Goal: Task Accomplishment & Management: Manage account settings

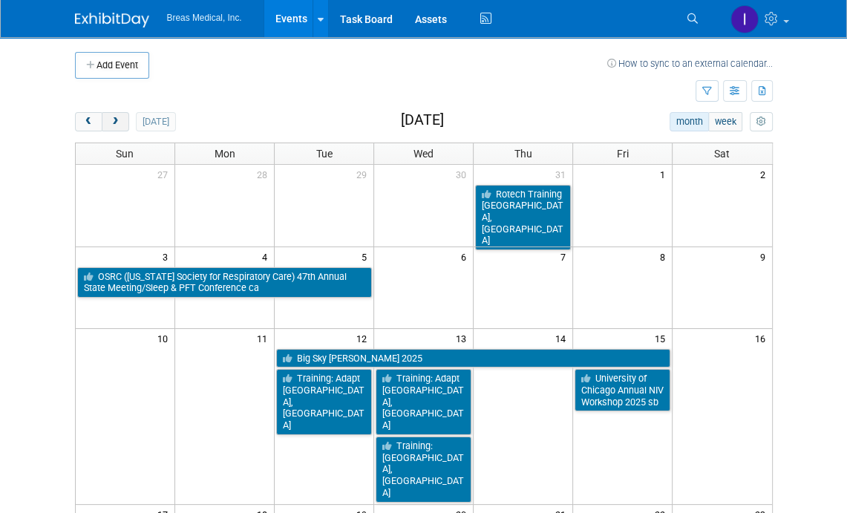
click at [110, 118] on span "next" at bounding box center [115, 122] width 11 height 10
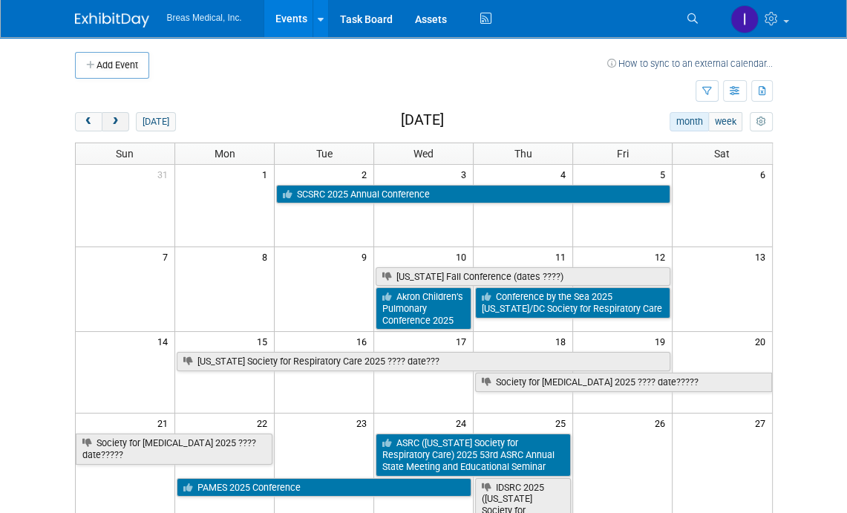
click at [119, 114] on button "next" at bounding box center [115, 121] width 27 height 19
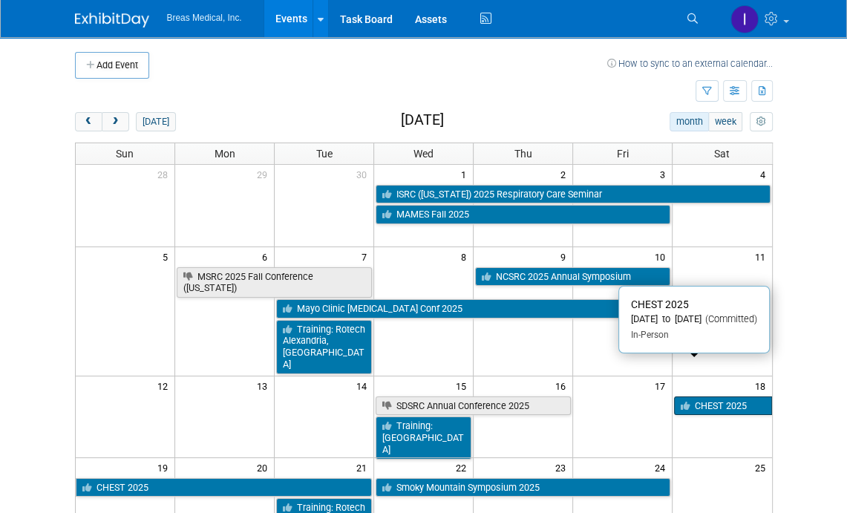
click at [724, 396] on link "CHEST 2025" at bounding box center [723, 405] width 98 height 19
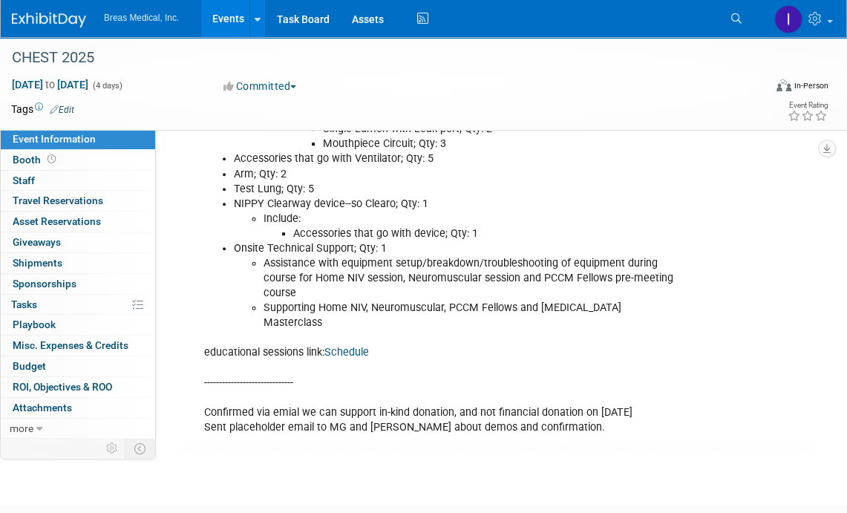
scroll to position [651, 0]
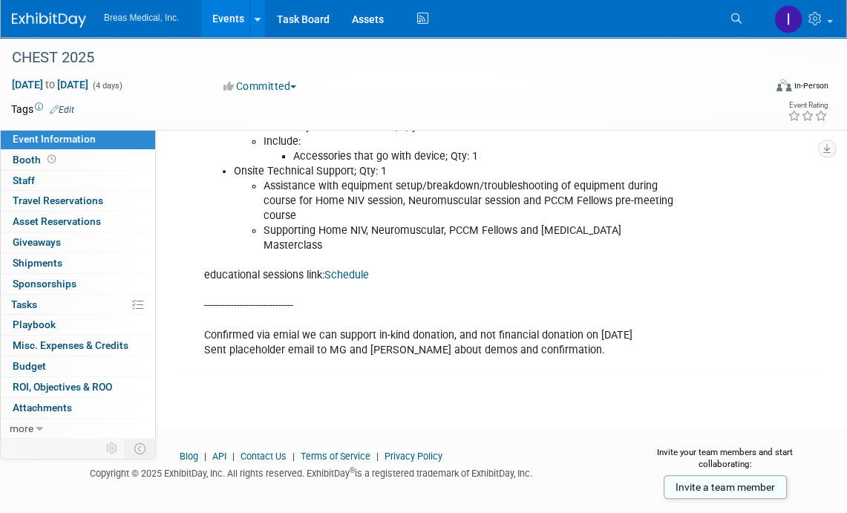
click at [782, 312] on div "Attendees: Michael Griggs --------------------------------------------------- C…" at bounding box center [499, 88] width 636 height 557
click at [17, 163] on span "Booth" at bounding box center [36, 160] width 46 height 12
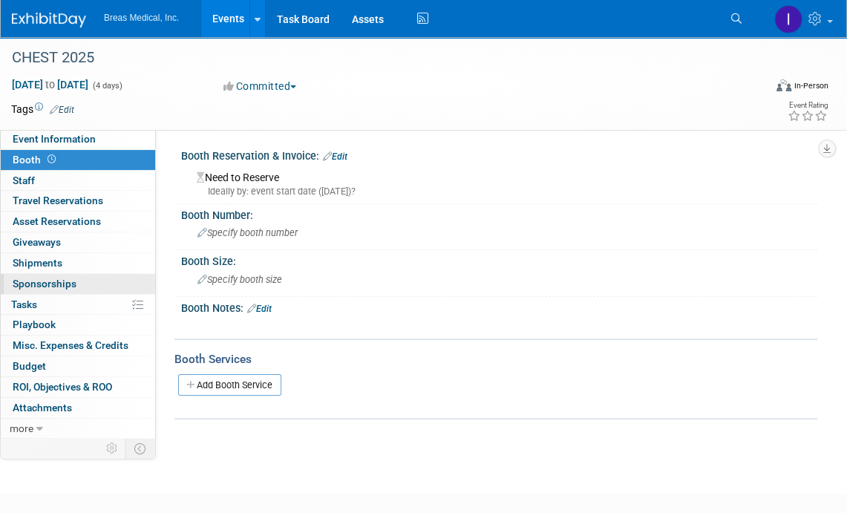
scroll to position [0, 0]
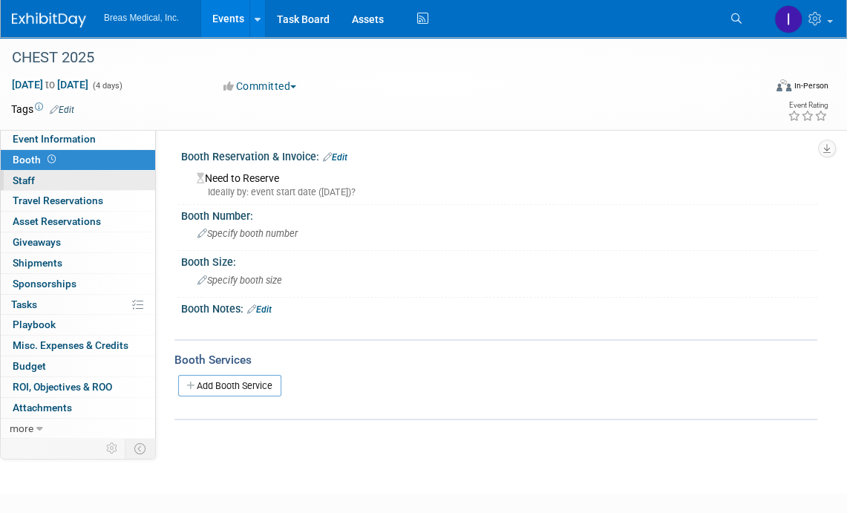
click at [24, 176] on span "Staff 0" at bounding box center [24, 180] width 22 height 12
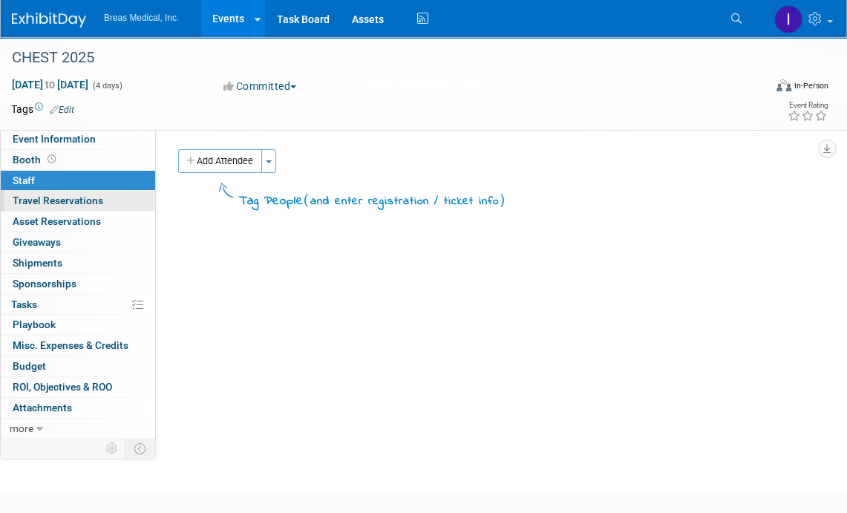
click at [25, 204] on span "Travel Reservations 0" at bounding box center [58, 200] width 91 height 12
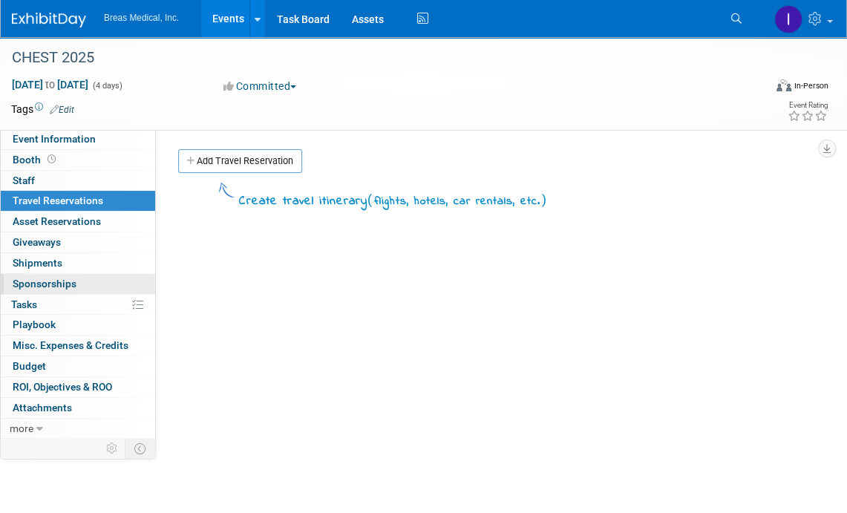
click at [32, 278] on span "Sponsorships 0" at bounding box center [45, 284] width 64 height 12
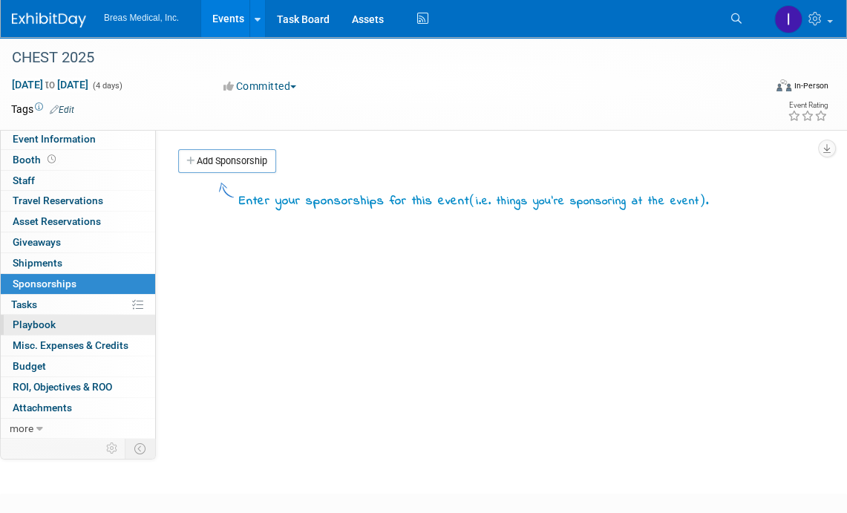
click at [36, 326] on span "Playbook 0" at bounding box center [34, 324] width 43 height 12
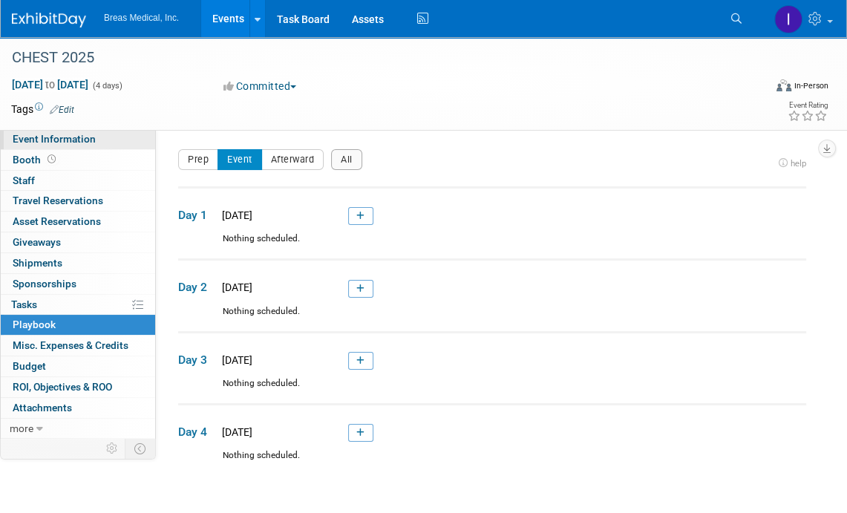
click at [30, 145] on span "Event Information" at bounding box center [54, 139] width 83 height 12
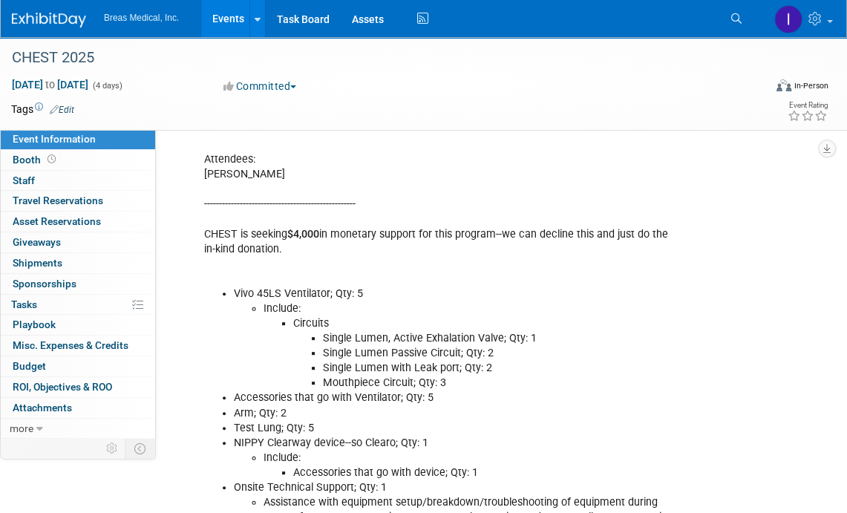
scroll to position [280, 0]
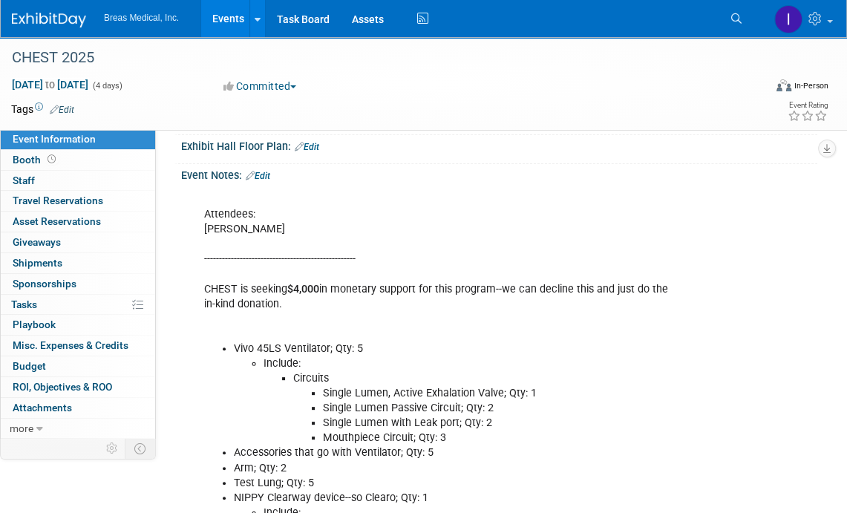
click at [263, 171] on link "Edit" at bounding box center [258, 176] width 24 height 10
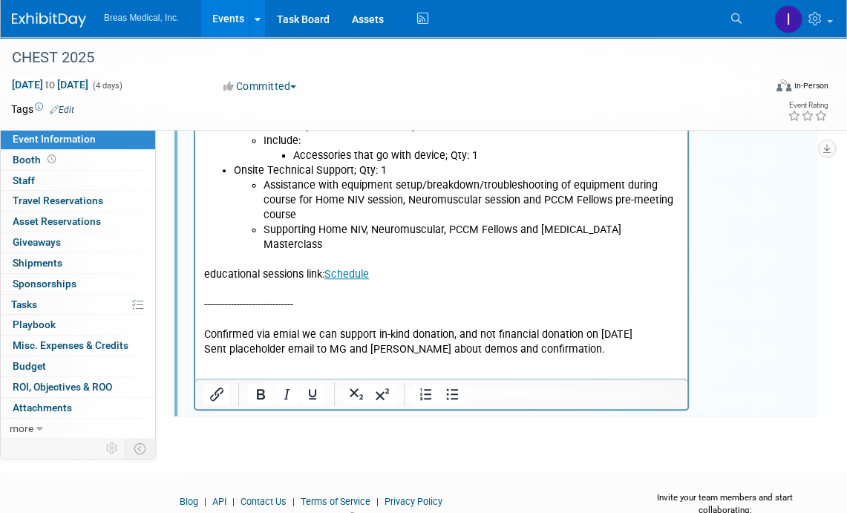
scroll to position [713, 0]
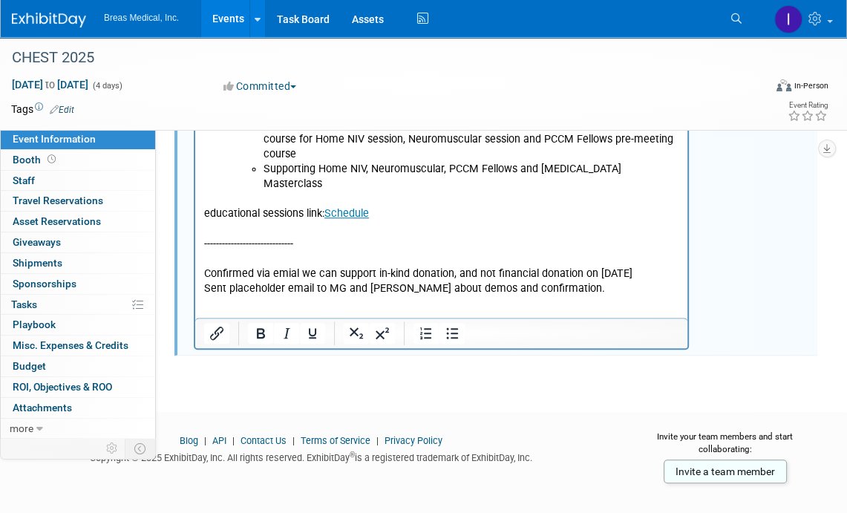
click at [623, 280] on p "educational sessions link: Schedule ------------------------------ Confirmed vi…" at bounding box center [441, 243] width 475 height 105
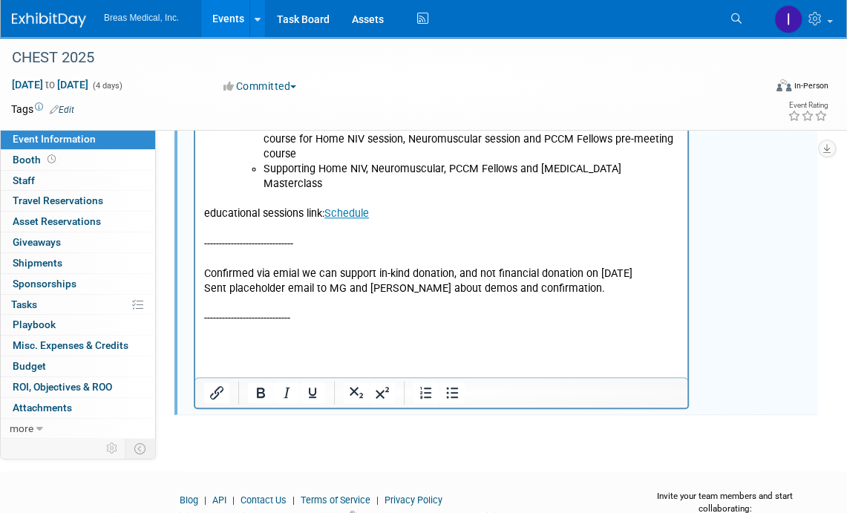
click at [238, 341] on p "Rich Text Area. Press ALT-0 for help." at bounding box center [441, 348] width 475 height 15
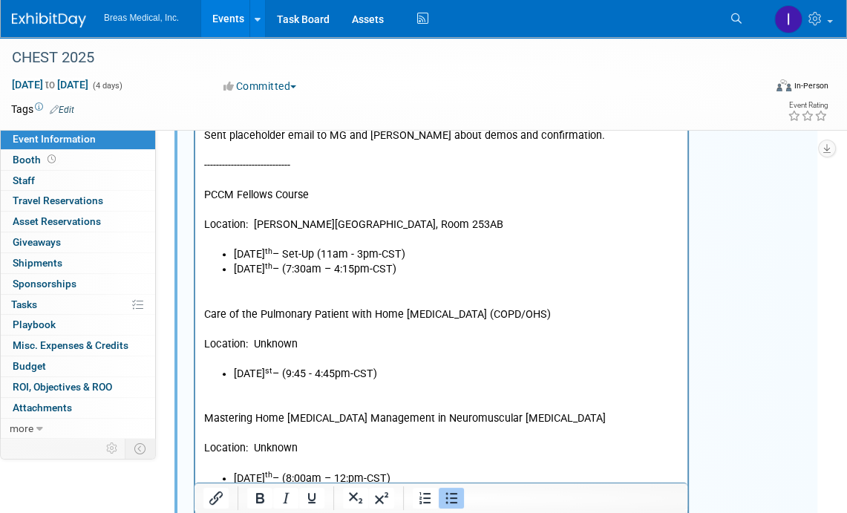
drag, startPoint x: 487, startPoint y: 468, endPoint x: 217, endPoint y: 462, distance: 270.3
click at [217, 471] on ul "Monday, October 20 th – (8:00am – 12:pm-CST)" at bounding box center [441, 478] width 475 height 15
click at [208, 411] on p "Mastering Home Mechanical Ventilation Management in Neuromuscular Respiratory F…" at bounding box center [441, 418] width 475 height 15
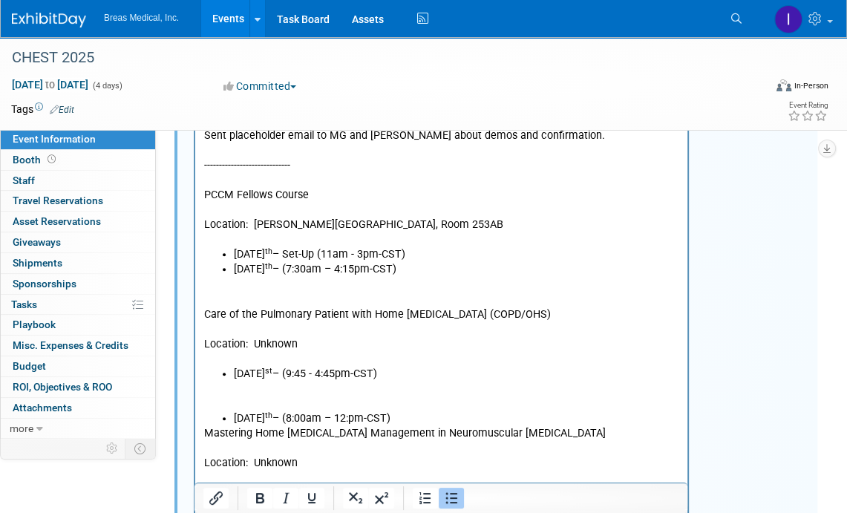
click at [252, 486] on li "Rich Text Area. Press ALT-0 for help." at bounding box center [456, 493] width 445 height 15
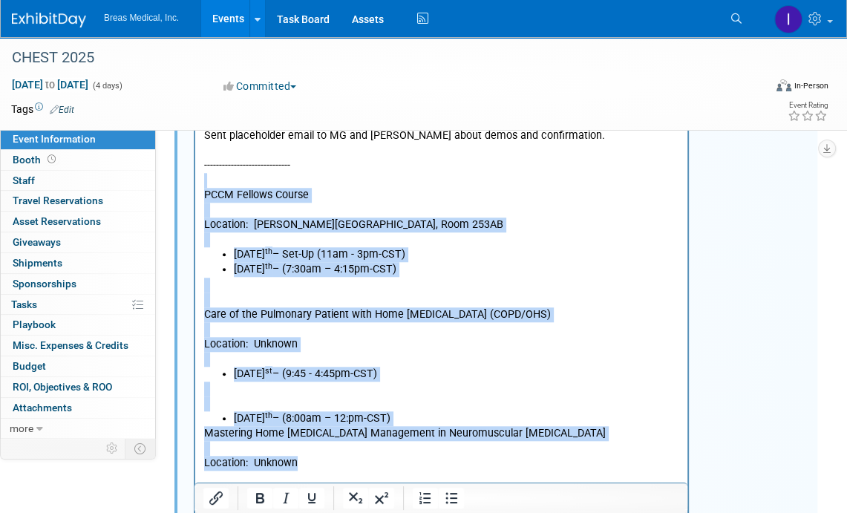
drag, startPoint x: 208, startPoint y: 171, endPoint x: 419, endPoint y: 455, distance: 354.3
click at [419, 455] on body "Attendees: Michael Griggs --------------------------------------------------- C…" at bounding box center [441, 54] width 477 height 894
click at [447, 501] on icon "Bullet list" at bounding box center [452, 498] width 12 height 11
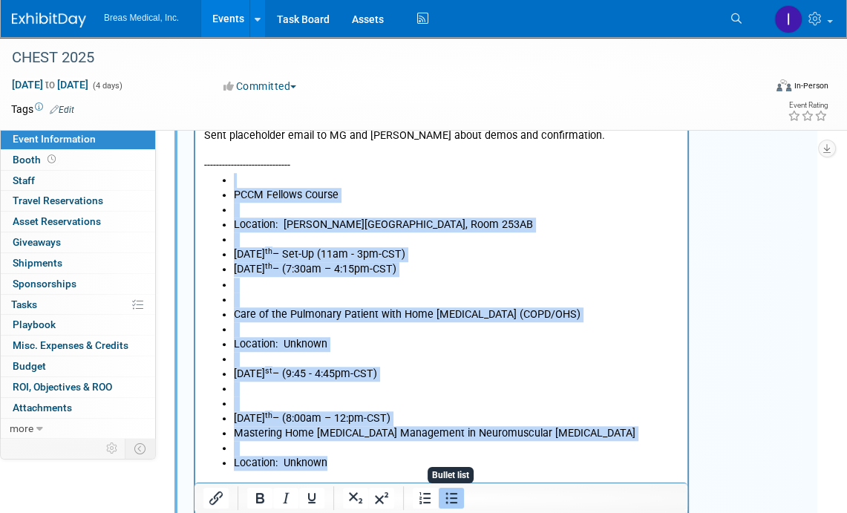
click at [447, 501] on icon "Bullet list" at bounding box center [452, 498] width 12 height 11
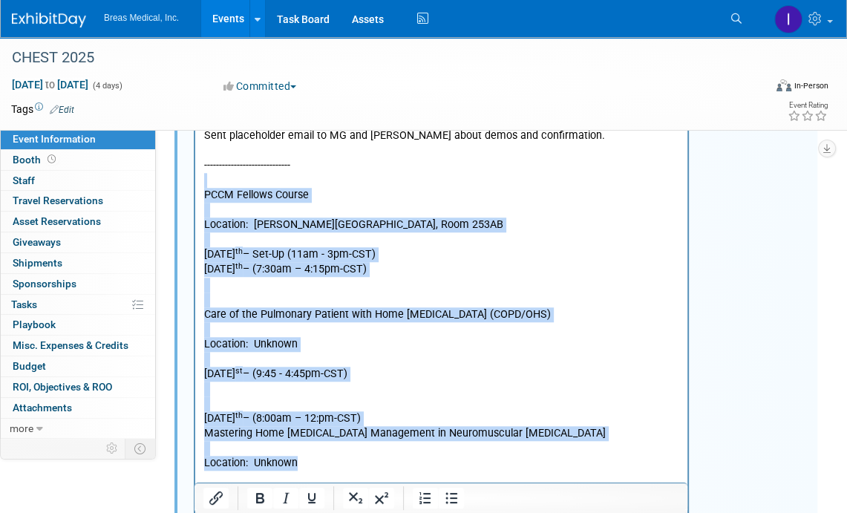
click at [220, 278] on p "Rich Text Area. Press ALT-0 for help." at bounding box center [441, 285] width 475 height 15
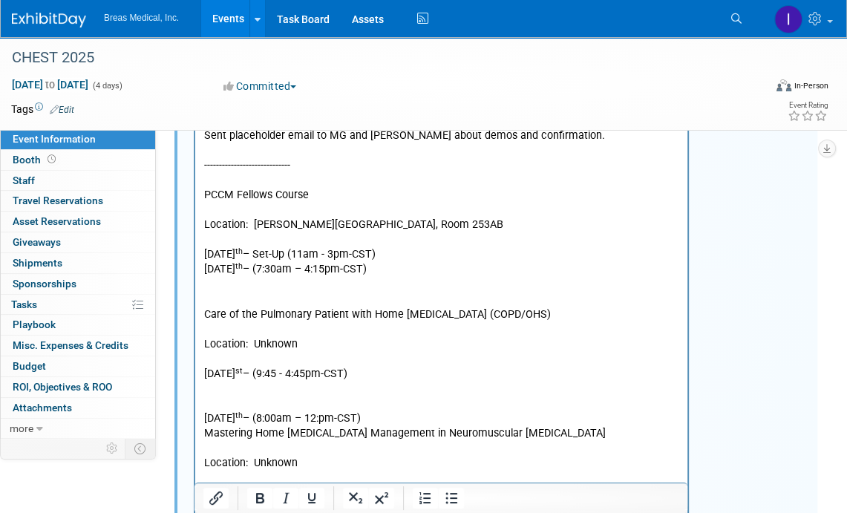
click at [264, 247] on p "Friday, October 17 th – Set-Up (11am - 3pm-CST)" at bounding box center [441, 254] width 475 height 15
click at [253, 173] on p "Rich Text Area. Press ALT-0 for help." at bounding box center [441, 180] width 475 height 15
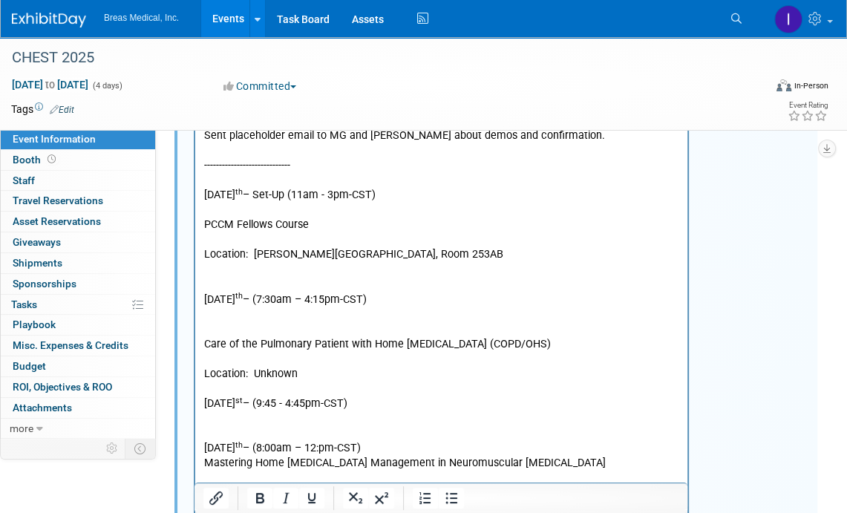
click at [284, 247] on p "Location: McCormick Place Lakeside Center, Room 253AB" at bounding box center [441, 254] width 475 height 15
copy p "Location: McCormick Place Lakeside Center, Room 253AB"
click at [258, 203] on p "Rich Text Area. Press ALT-0 for help." at bounding box center [441, 210] width 475 height 15
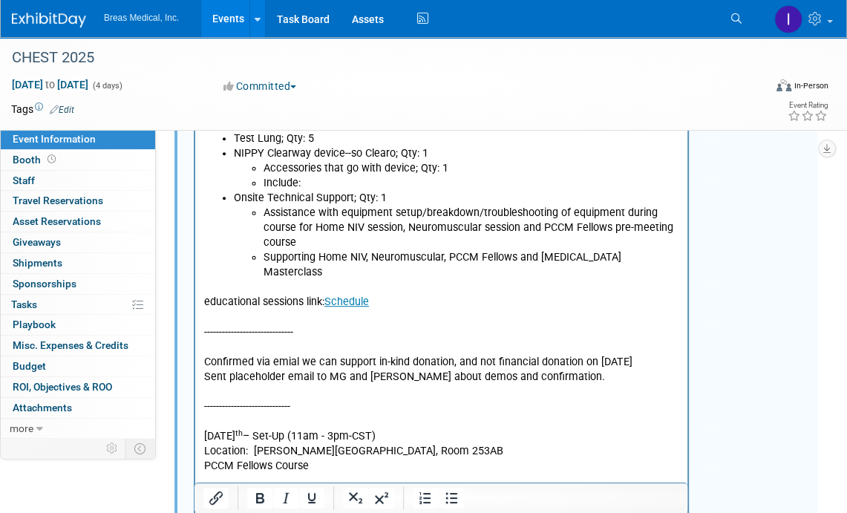
scroll to position [840, 0]
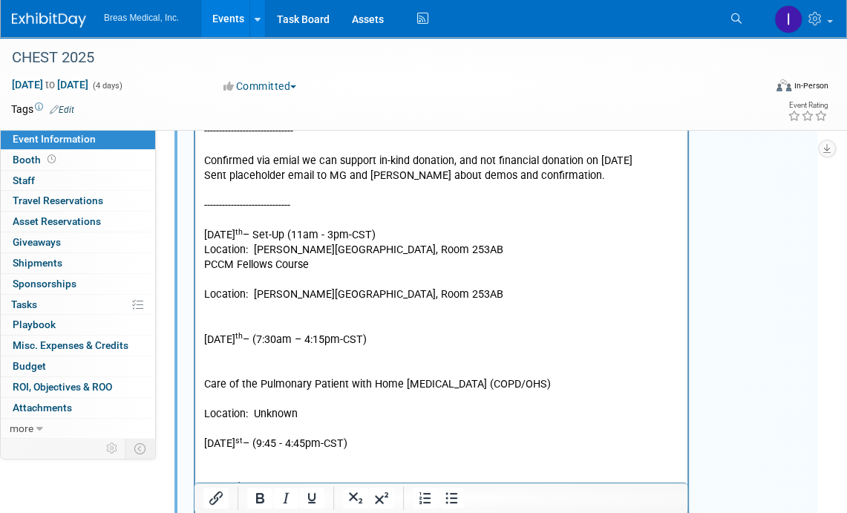
click at [496, 243] on p "Location: McCormick Place Lakeside Center, Room 253AB" at bounding box center [441, 250] width 475 height 15
click at [273, 333] on p "Saturday, October 18 th – (7:30am – 4:15pm-CST)" at bounding box center [441, 340] width 475 height 15
click at [232, 258] on p "Rich Text Area. Press ALT-0 for help." at bounding box center [441, 265] width 475 height 15
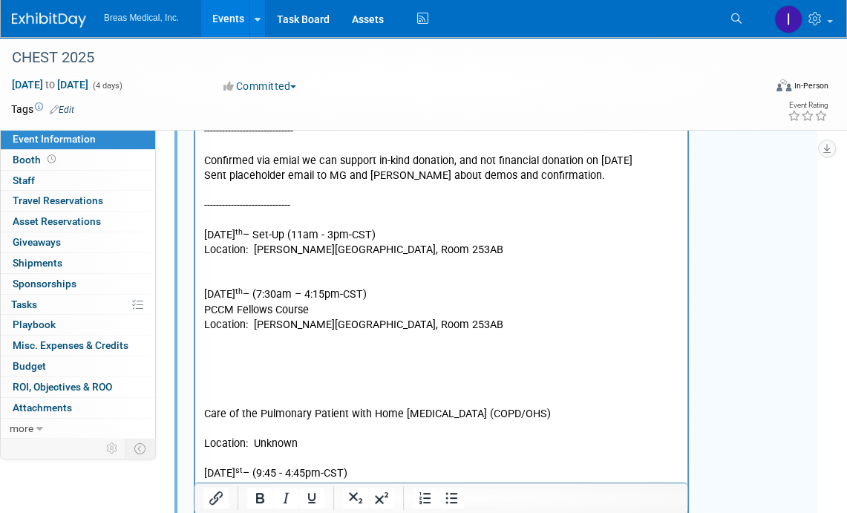
click at [232, 258] on p "Rich Text Area. Press ALT-0 for help." at bounding box center [441, 265] width 475 height 15
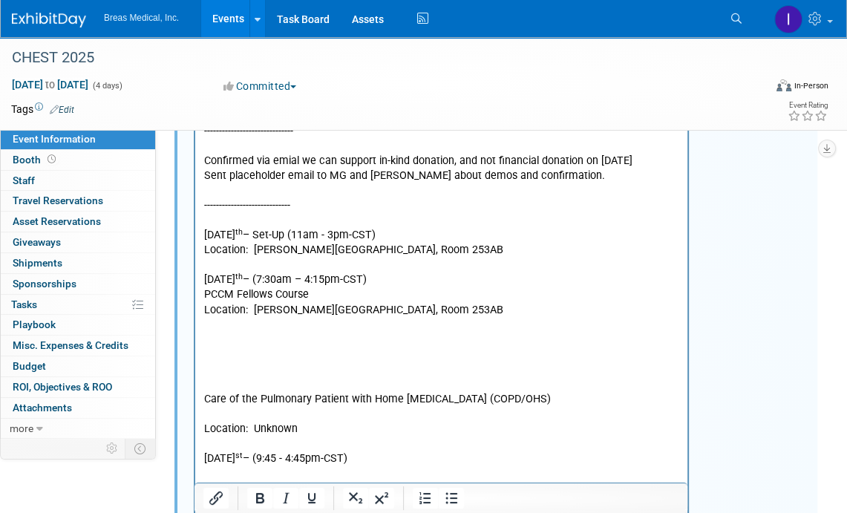
click at [256, 228] on p "Friday, October 17 th – Set-Up (11am - 3pm-CST)" at bounding box center [441, 235] width 475 height 15
click at [255, 502] on icon "Bold" at bounding box center [260, 498] width 18 height 18
click at [233, 272] on p "Saturday, October 18 th – (7:30am – 4:15pm-CST)" at bounding box center [441, 279] width 475 height 15
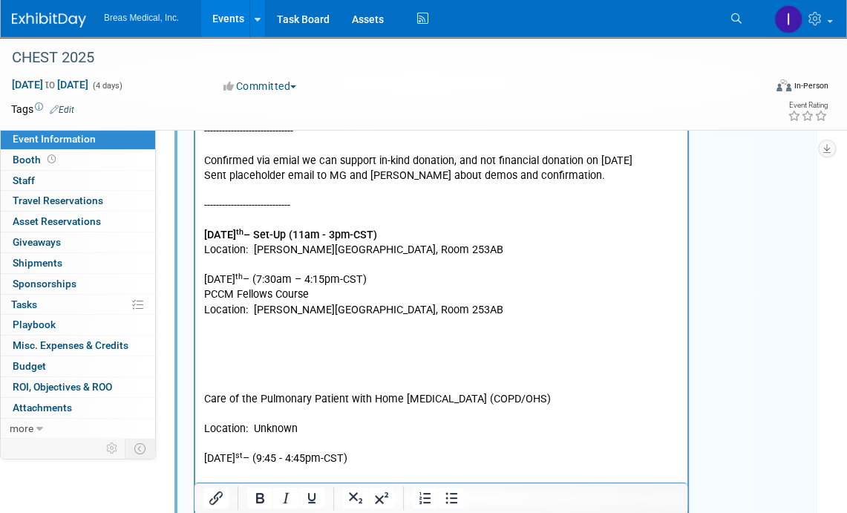
click at [233, 272] on p "Saturday, October 18 th – (7:30am – 4:15pm-CST)" at bounding box center [441, 279] width 475 height 15
click at [257, 500] on icon "Bold" at bounding box center [260, 498] width 8 height 10
click at [248, 451] on p "Tuesday, October 21 st – (9:45 - 4:45pm-CST)" at bounding box center [441, 458] width 475 height 15
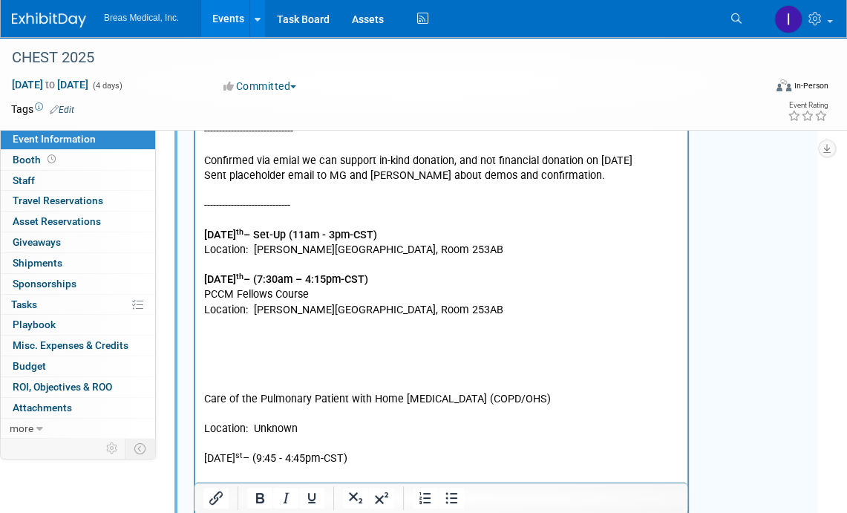
click at [248, 451] on p "Tuesday, October 21 st – (9:45 - 4:45pm-CST)" at bounding box center [441, 458] width 475 height 15
click at [211, 377] on p "Rich Text Area. Press ALT-0 for help." at bounding box center [441, 384] width 475 height 15
click at [208, 377] on p "Tuesday, October 21 st – (9:45 - 4:45pm-CST)" at bounding box center [441, 384] width 475 height 15
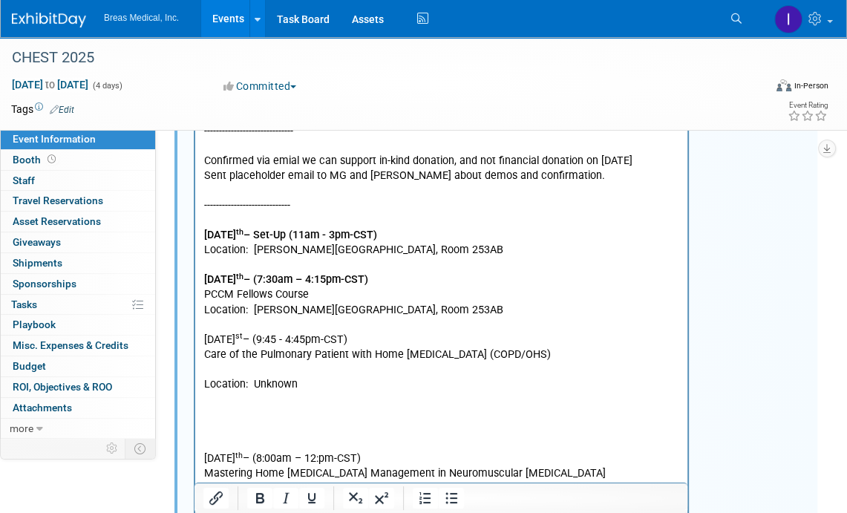
click at [254, 333] on p "Tuesday, October 21 st – (9:45 - 4:45pm-CST)" at bounding box center [441, 340] width 475 height 15
click at [270, 362] on p "Rich Text Area. Press ALT-0 for help." at bounding box center [441, 369] width 475 height 15
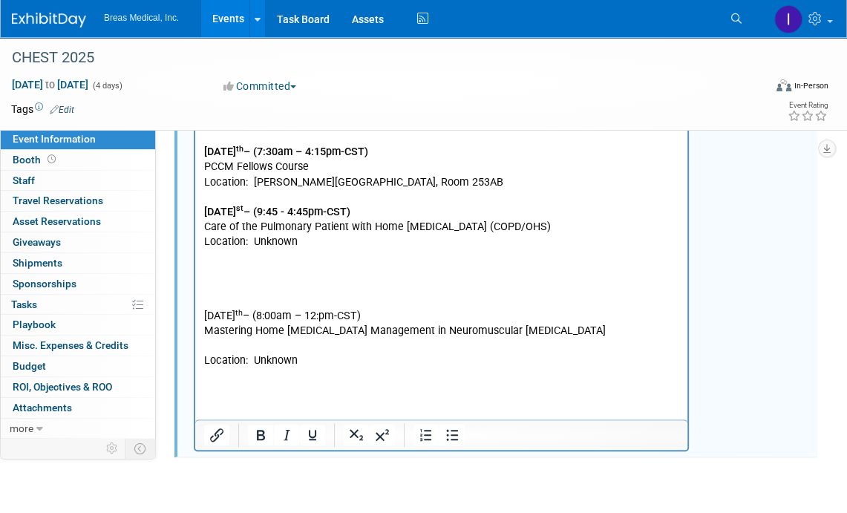
scroll to position [989, 0]
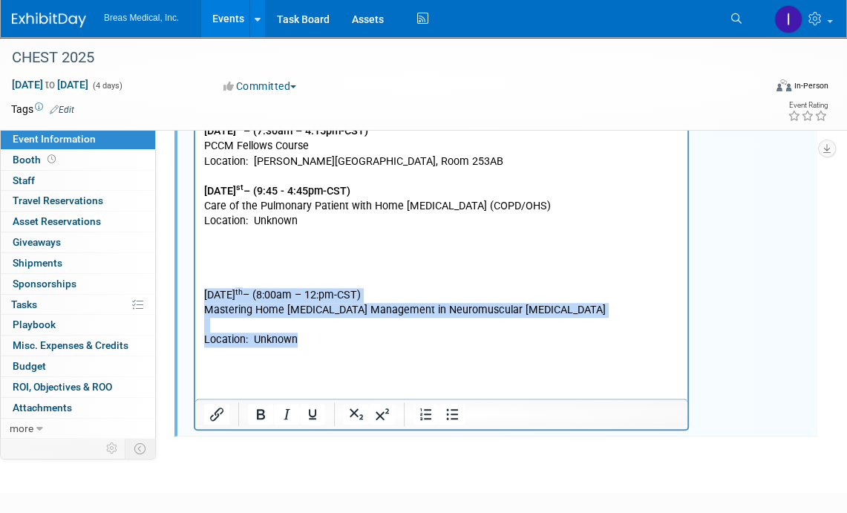
drag, startPoint x: 318, startPoint y: 327, endPoint x: 187, endPoint y: 277, distance: 140.7
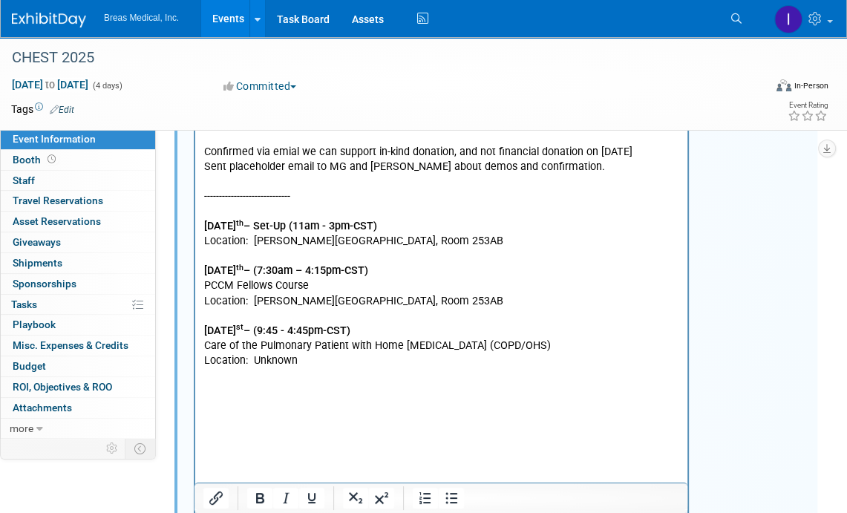
scroll to position [840, 0]
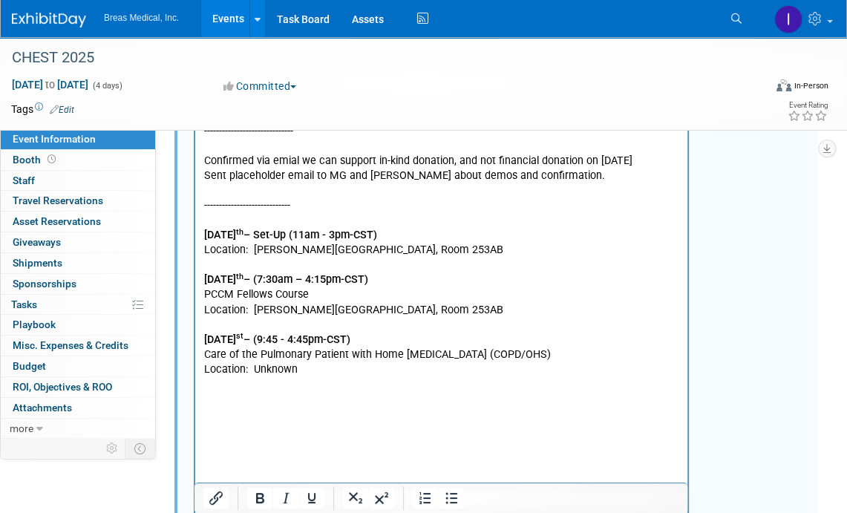
click at [239, 318] on p "Rich Text Area. Press ALT-0 for help." at bounding box center [441, 325] width 475 height 15
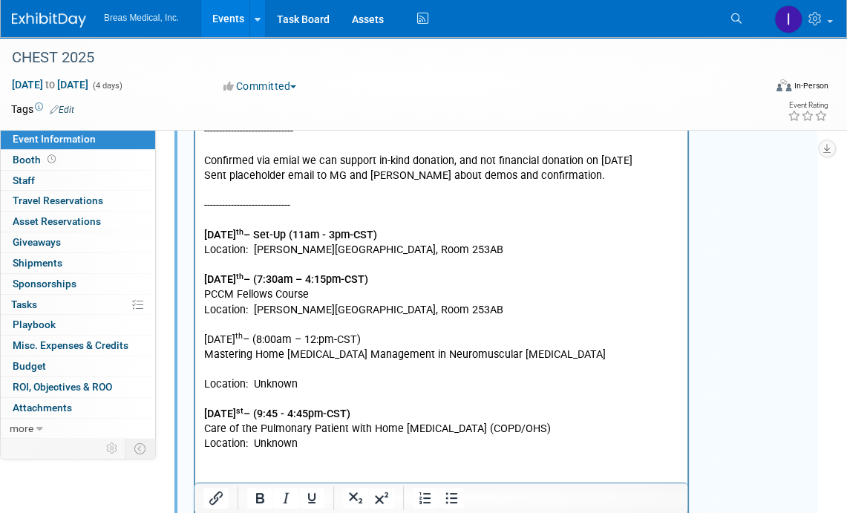
click at [224, 377] on p "Location: Unknown" at bounding box center [441, 384] width 475 height 15
click at [226, 362] on p "Rich Text Area. Press ALT-0 for help." at bounding box center [441, 369] width 475 height 15
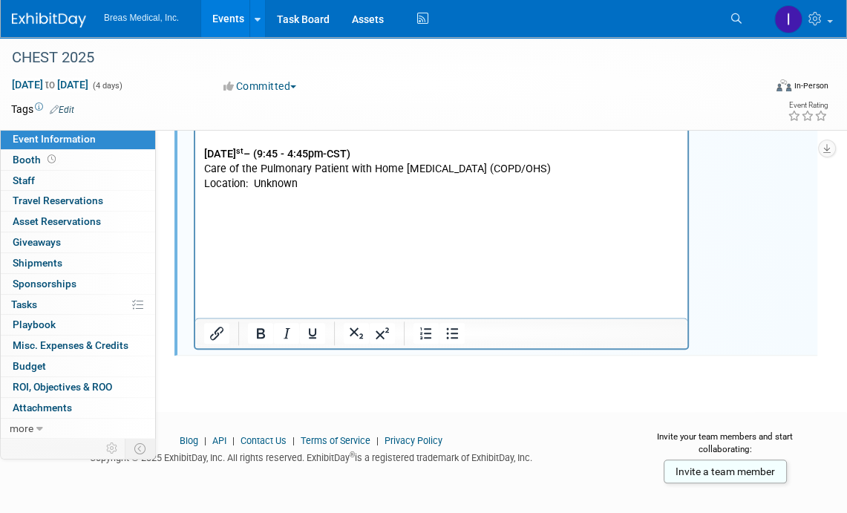
scroll to position [1011, 0]
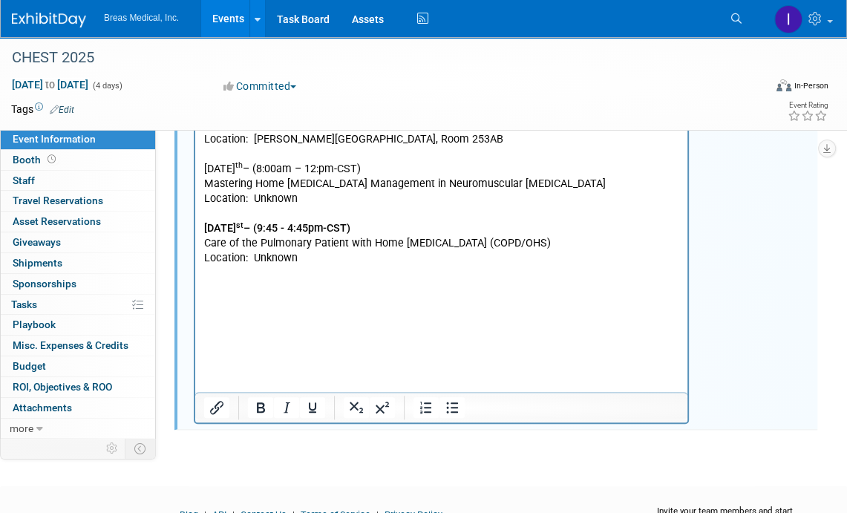
drag, startPoint x: 232, startPoint y: 310, endPoint x: 238, endPoint y: 358, distance: 47.9
click at [226, 356] on p "Rich Text Area. Press ALT-0 for help." at bounding box center [441, 363] width 475 height 15
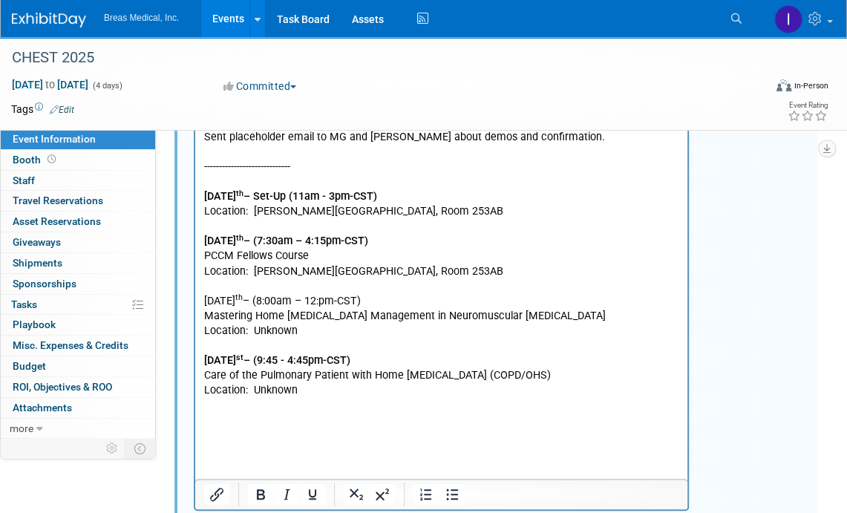
scroll to position [862, 0]
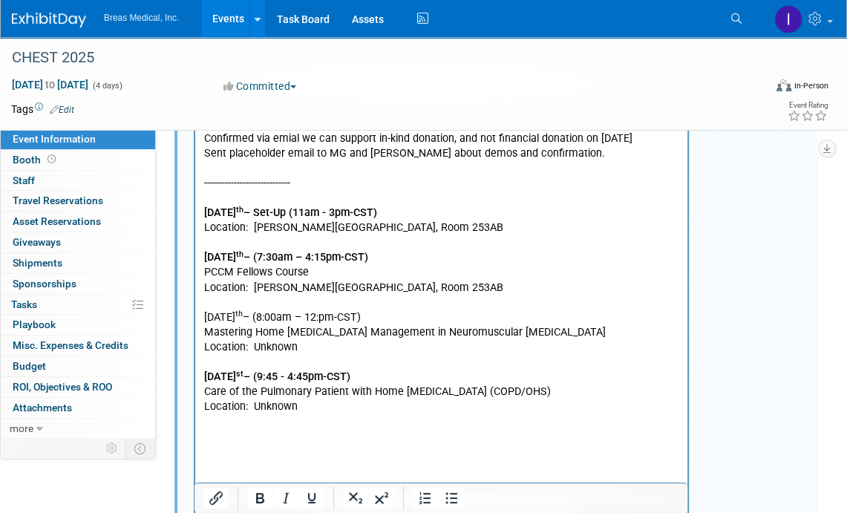
click at [296, 310] on p "Monday, October 20 th – (8:00am – 12:pm-CST)" at bounding box center [441, 317] width 475 height 15
click at [321, 414] on p "Rich Text Area. Press ALT-0 for help." at bounding box center [441, 421] width 475 height 15
click at [266, 235] on p "Rich Text Area. Press ALT-0 for help." at bounding box center [441, 242] width 475 height 15
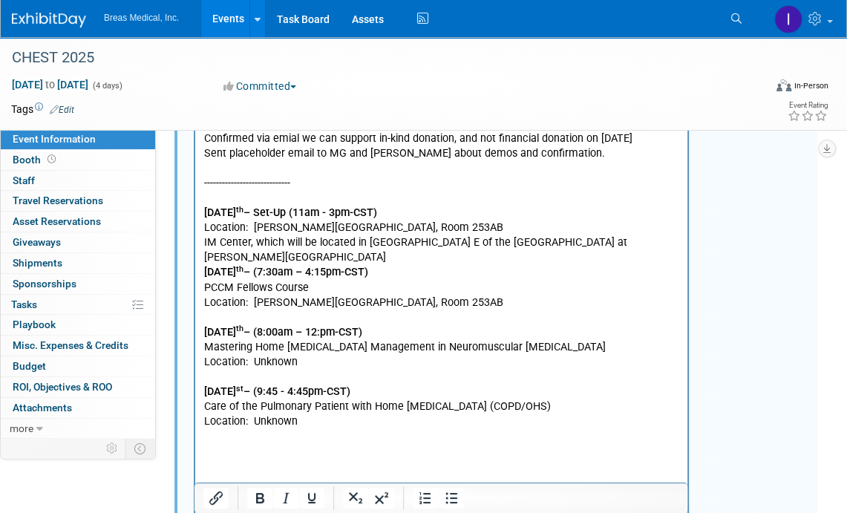
click at [203, 226] on body "Attendees: Michael Griggs --------------------------------------------------- C…" at bounding box center [441, 50] width 477 height 880
click at [643, 235] on p "SIM Center, which will be located in Hall E of the LakeSide Center at McCormick…" at bounding box center [441, 250] width 475 height 30
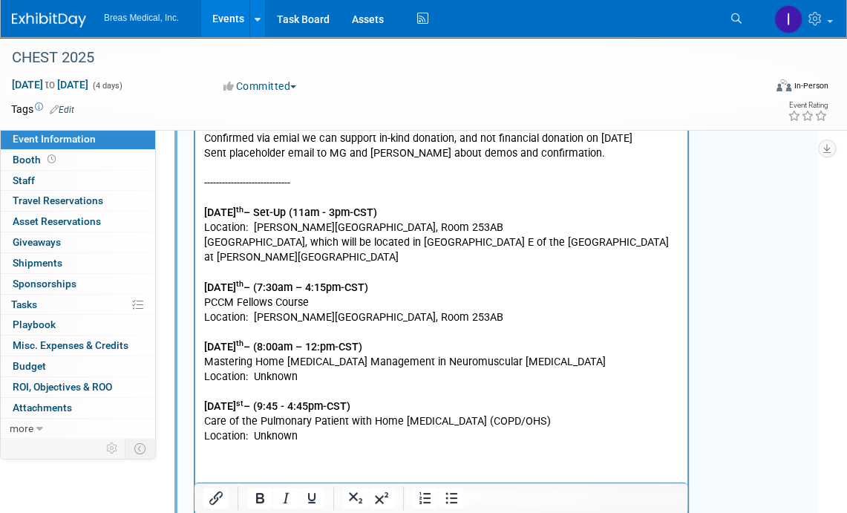
click at [217, 444] on p "Rich Text Area. Press ALT-0 for help." at bounding box center [441, 451] width 475 height 15
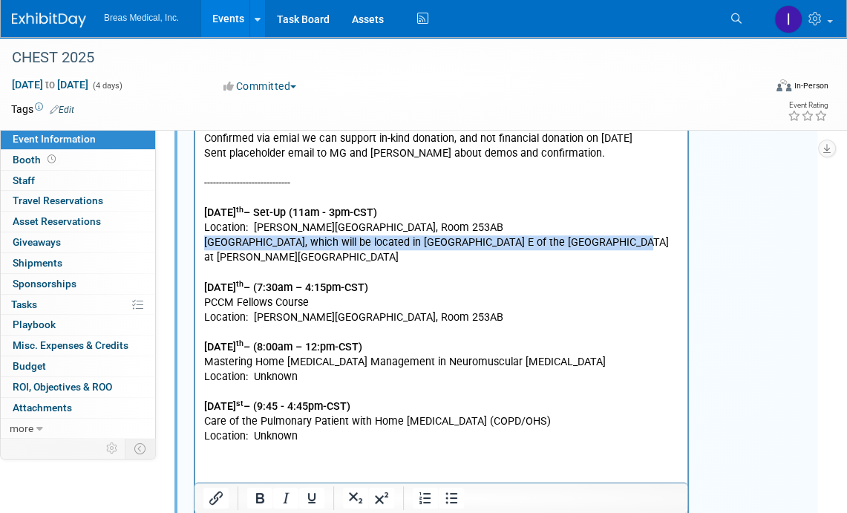
drag, startPoint x: 622, startPoint y: 232, endPoint x: 197, endPoint y: 231, distance: 425.3
click at [197, 231] on html "Attendees: Michael Griggs --------------------------------------------------- C…" at bounding box center [441, 54] width 492 height 900
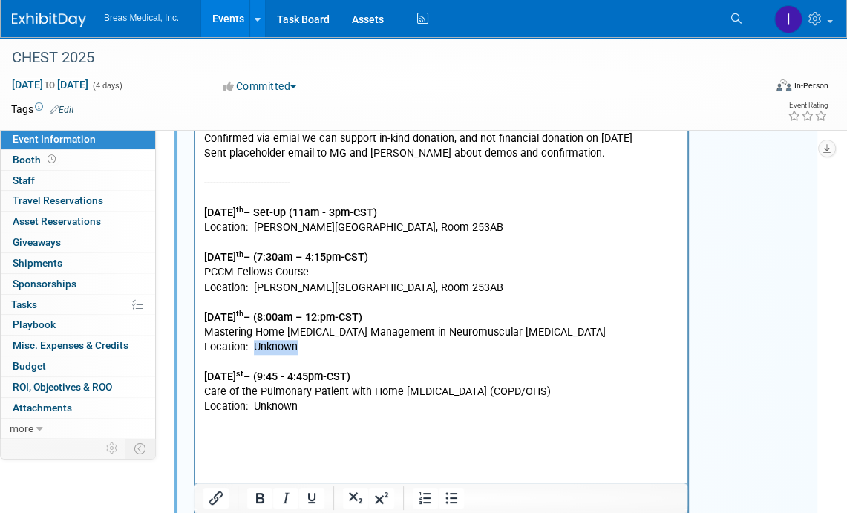
drag, startPoint x: 299, startPoint y: 334, endPoint x: 255, endPoint y: 335, distance: 43.8
click at [255, 340] on p "Location: Unknown" at bounding box center [441, 347] width 475 height 15
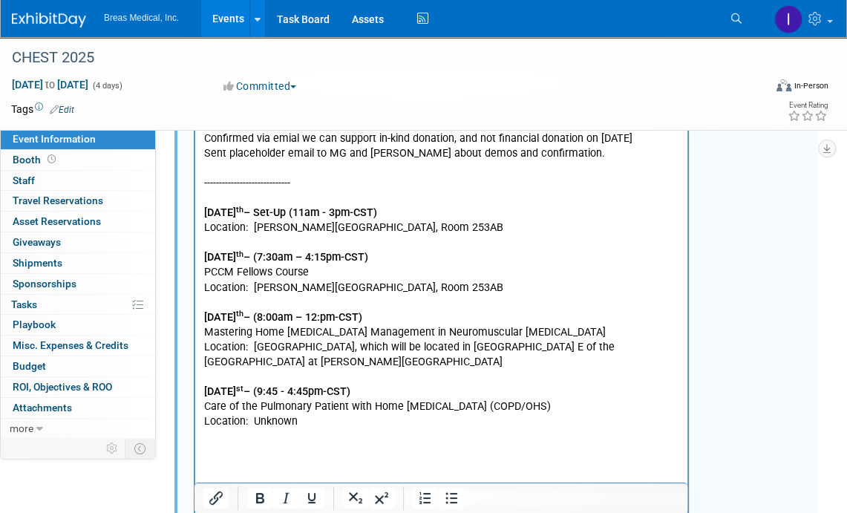
click at [660, 340] on p "Location: SIM Center, which will be located in Hall E of the LakeSide Center at…" at bounding box center [441, 355] width 475 height 30
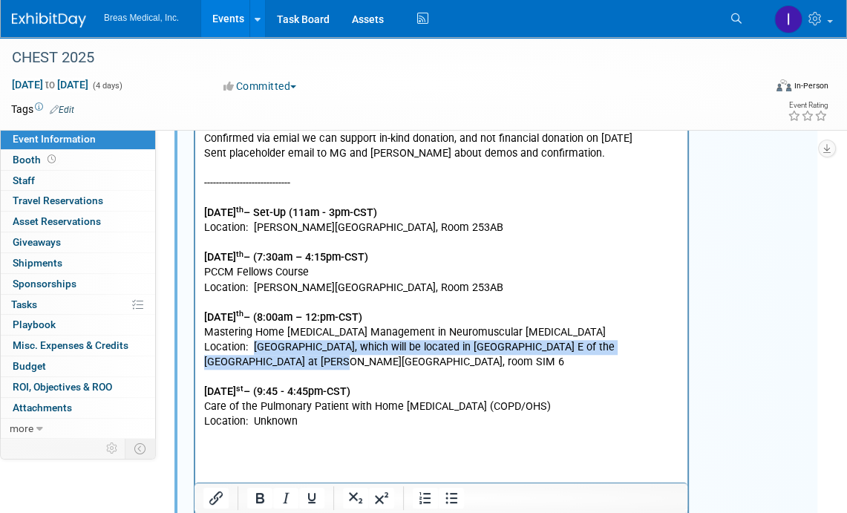
drag, startPoint x: 263, startPoint y: 345, endPoint x: 253, endPoint y: 337, distance: 13.2
click at [253, 340] on p "Location: SIM Center, which will be located in Hall E of the LakeSide Center at…" at bounding box center [441, 355] width 475 height 30
copy p "SIM Center, which will be located in Hall E of the LakeSide Center at McCormick…"
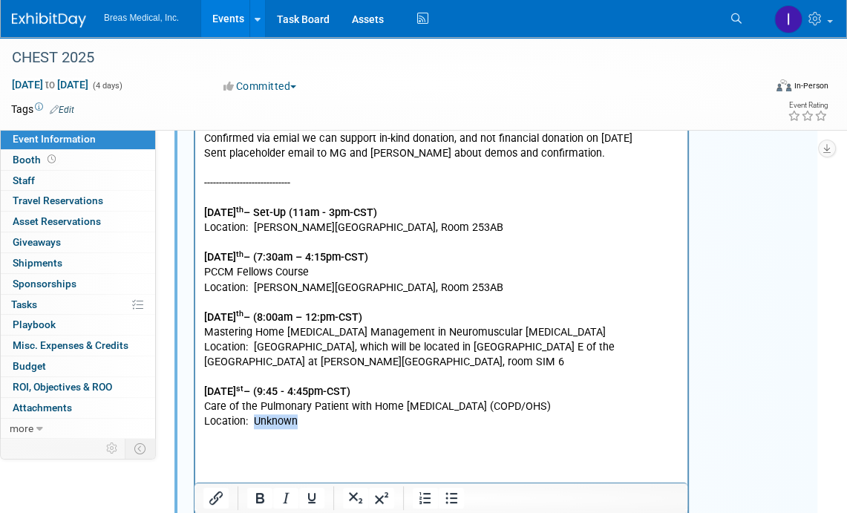
drag, startPoint x: 307, startPoint y: 411, endPoint x: 254, endPoint y: 406, distance: 53.0
click at [254, 414] on p "Location: Unknown" at bounding box center [441, 421] width 475 height 15
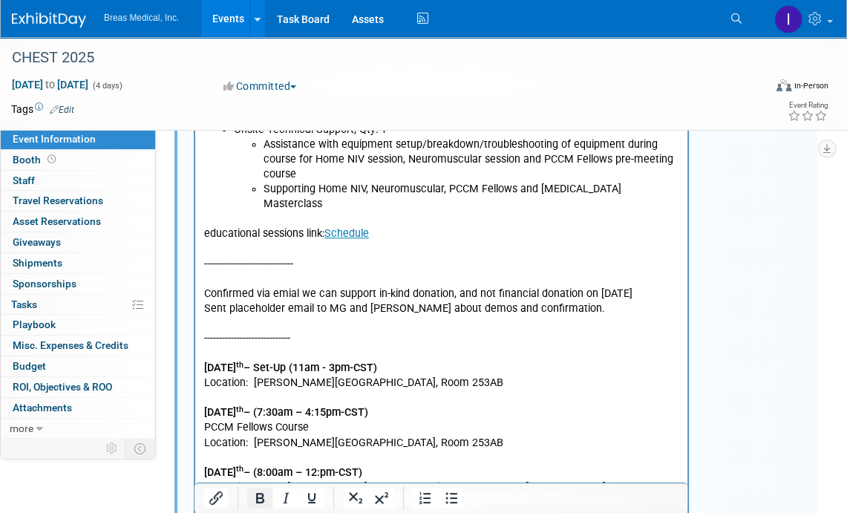
scroll to position [773, 0]
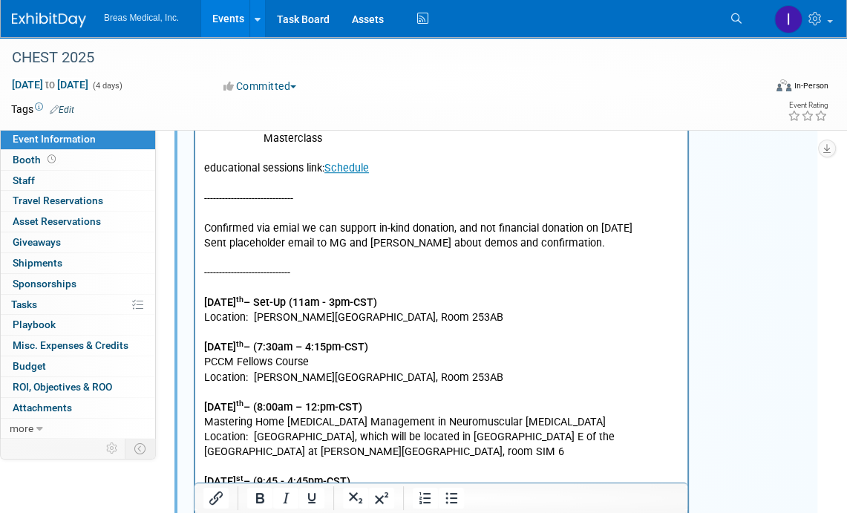
click at [308, 266] on p "-----------------------------" at bounding box center [441, 273] width 475 height 15
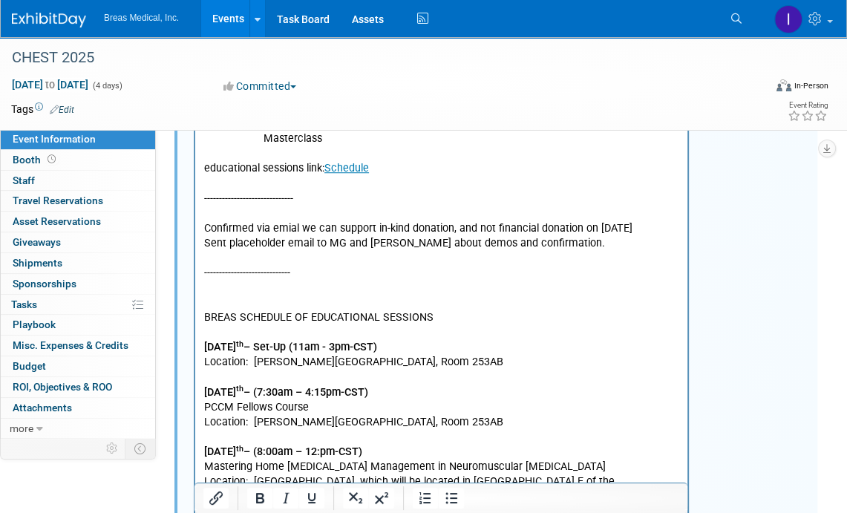
click at [287, 310] on p "BREAS SCHEDULE OF EDUCATIONAL SESSIONS" at bounding box center [441, 317] width 475 height 15
click at [258, 505] on icon "Bold" at bounding box center [260, 498] width 18 height 18
click at [497, 385] on p "Saturday, October 18 th – (7:30am – 4:15pm-CST)" at bounding box center [441, 392] width 475 height 15
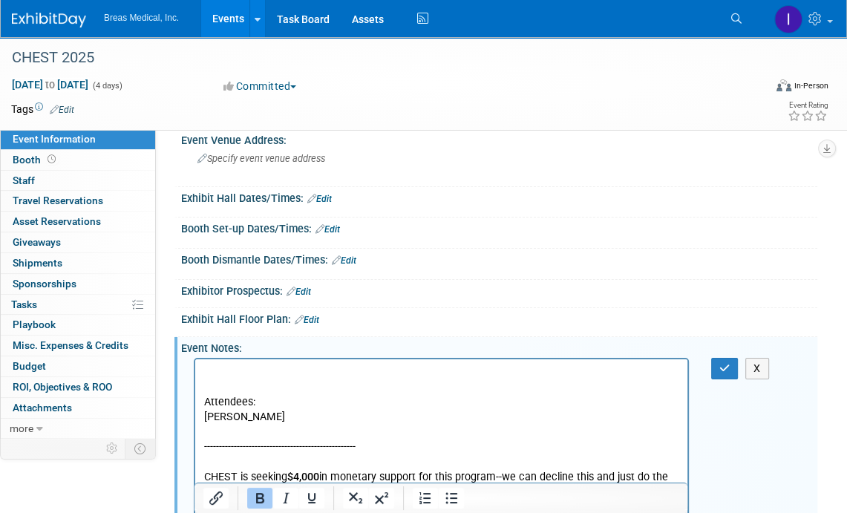
scroll to position [105, 0]
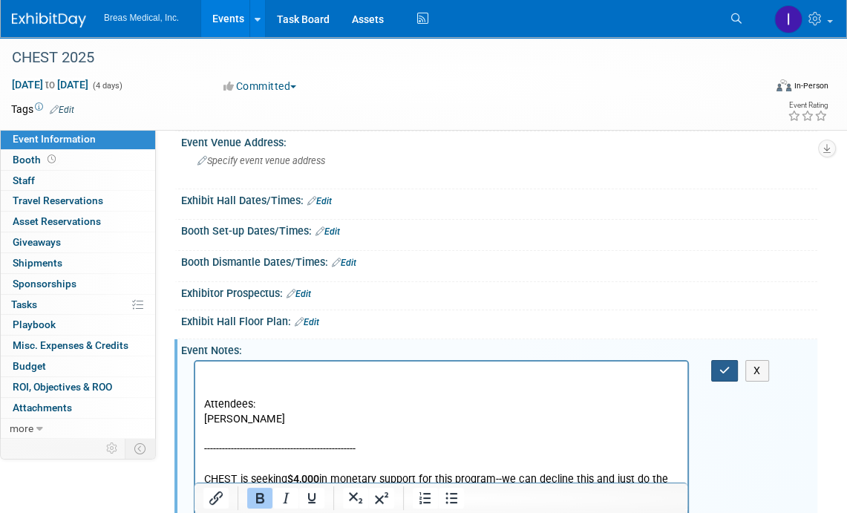
click at [718, 367] on button "button" at bounding box center [724, 371] width 27 height 22
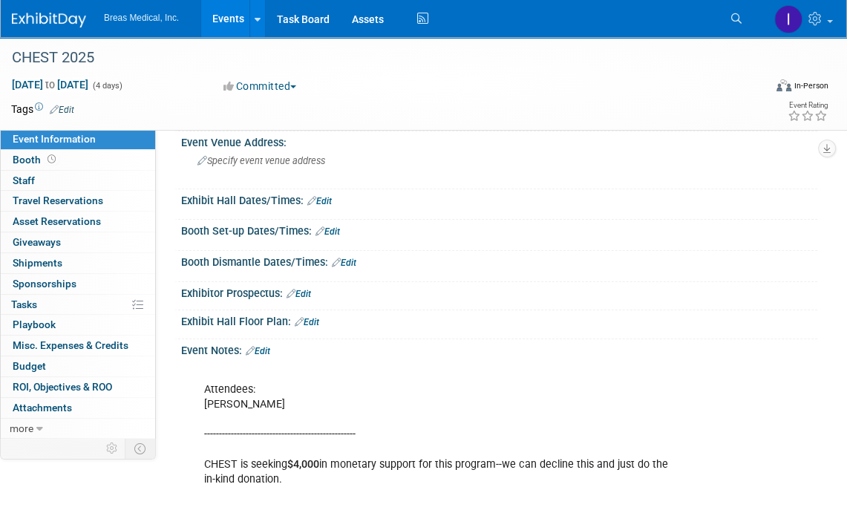
click at [591, 287] on div "Exhibitor Prospectus: Edit" at bounding box center [499, 291] width 636 height 19
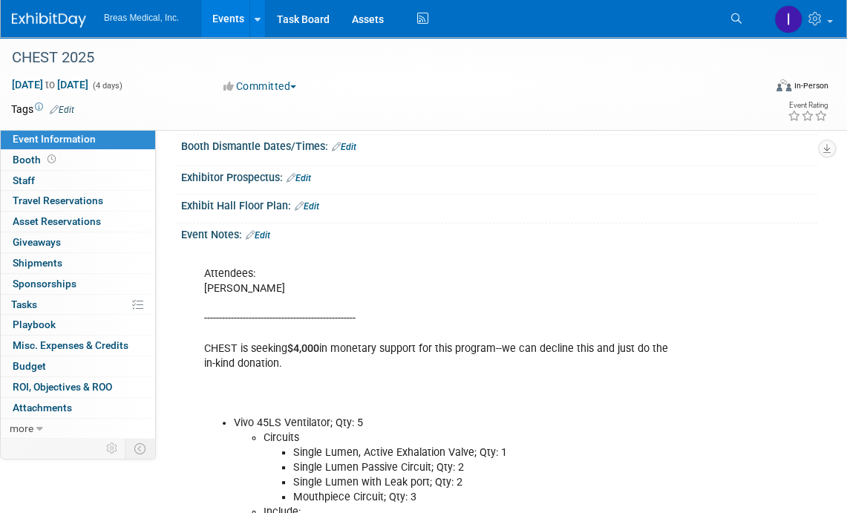
scroll to position [402, 0]
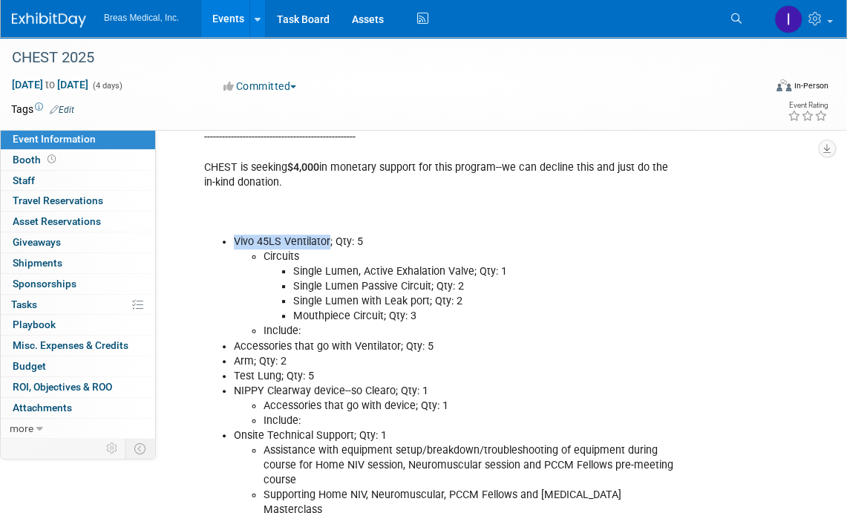
drag, startPoint x: 235, startPoint y: 239, endPoint x: 328, endPoint y: 233, distance: 93.0
click at [328, 235] on li "Vivo 45LS Ventilator; Qty: 5 Circuits Single Lumen, Active Exhalation Valve; Qt…" at bounding box center [457, 279] width 446 height 89
copy li "Vivo 45LS Ventilator"
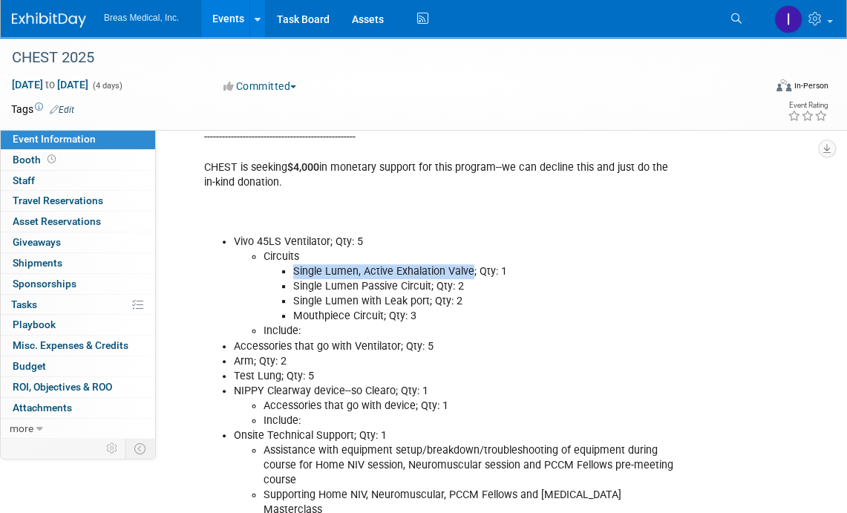
drag, startPoint x: 292, startPoint y: 268, endPoint x: 470, endPoint y: 268, distance: 178.1
click at [470, 268] on ul "Single Lumen, Active Exhalation Valve; Qty: 1 Single Lumen Passive Circuit; Qty…" at bounding box center [471, 293] width 416 height 59
copy li "Single Lumen, Active Exhalation Valve"
drag, startPoint x: 465, startPoint y: 311, endPoint x: 425, endPoint y: 299, distance: 42.5
click at [465, 311] on li "Mouthpiece Circuit; Qty: 3" at bounding box center [486, 316] width 387 height 15
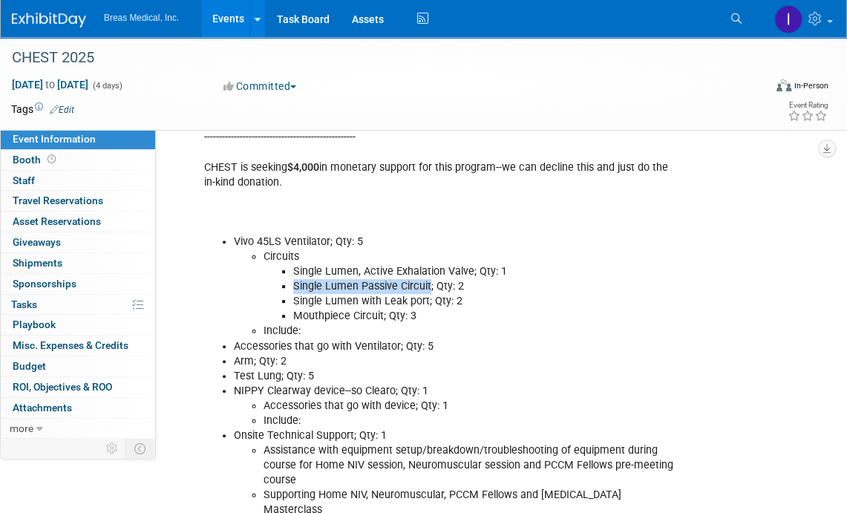
drag, startPoint x: 293, startPoint y: 282, endPoint x: 429, endPoint y: 278, distance: 135.9
click at [429, 279] on li "Single Lumen Passive Circuit; Qty: 2" at bounding box center [486, 286] width 387 height 15
copy li "Single Lumen Passive Circuit"
drag, startPoint x: 356, startPoint y: 318, endPoint x: 338, endPoint y: 311, distance: 18.6
click at [356, 318] on li "Mouthpiece Circuit; Qty: 3" at bounding box center [486, 316] width 387 height 15
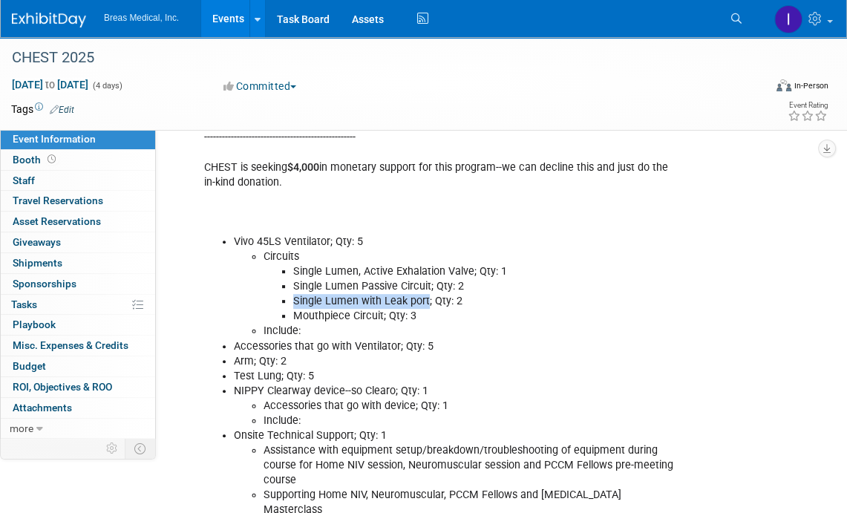
drag, startPoint x: 295, startPoint y: 297, endPoint x: 425, endPoint y: 297, distance: 130.6
click at [425, 297] on li "Single Lumen with Leak port; Qty: 2" at bounding box center [486, 301] width 387 height 15
copy li "Single Lumen with Leak port"
click at [340, 320] on li "Mouthpiece Circuit; Qty: 3" at bounding box center [486, 316] width 387 height 15
drag, startPoint x: 294, startPoint y: 311, endPoint x: 382, endPoint y: 311, distance: 87.6
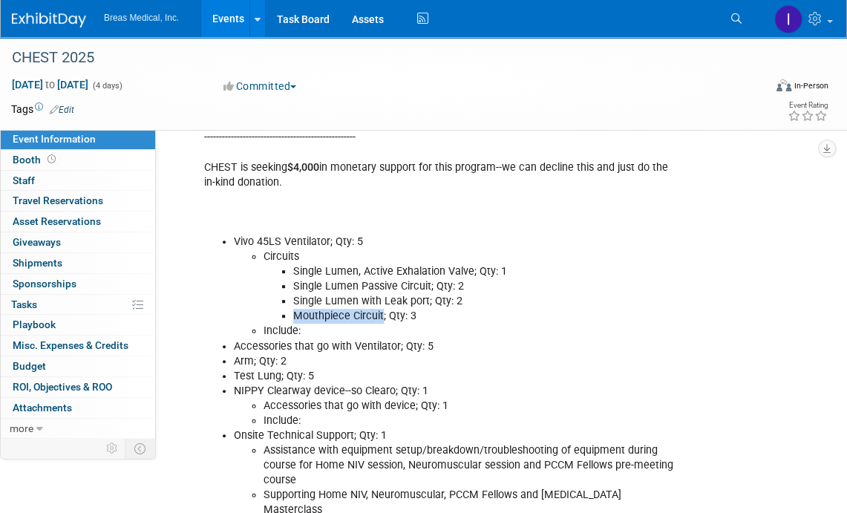
click at [382, 311] on li "Mouthpiece Circuit; Qty: 3" at bounding box center [486, 316] width 387 height 15
copy li "Mouthpiece Circuit"
click at [307, 354] on li "Arm; Qty: 2" at bounding box center [457, 361] width 446 height 15
click at [310, 356] on li "Arm; Qty: 2" at bounding box center [457, 361] width 446 height 15
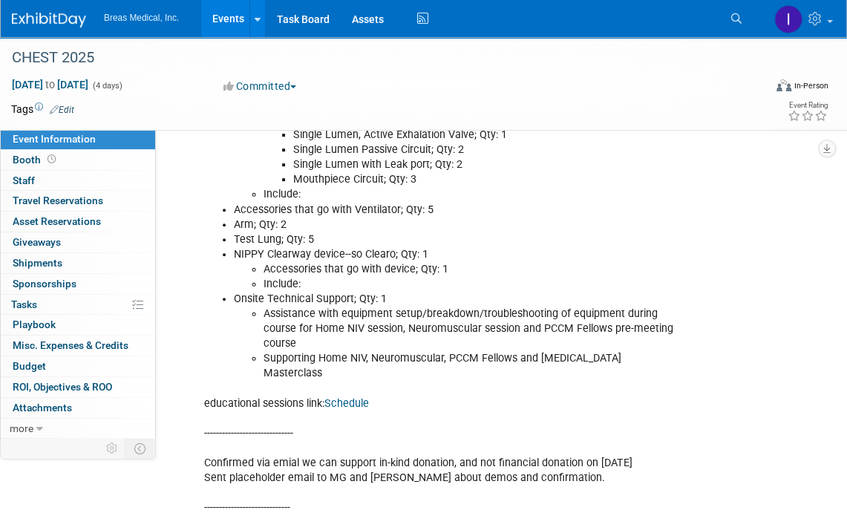
scroll to position [550, 0]
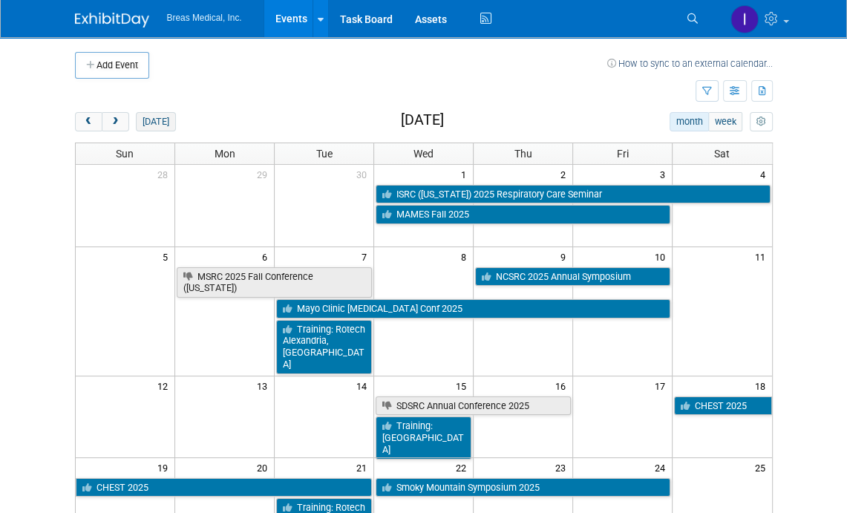
click at [154, 120] on button "[DATE]" at bounding box center [155, 121] width 39 height 19
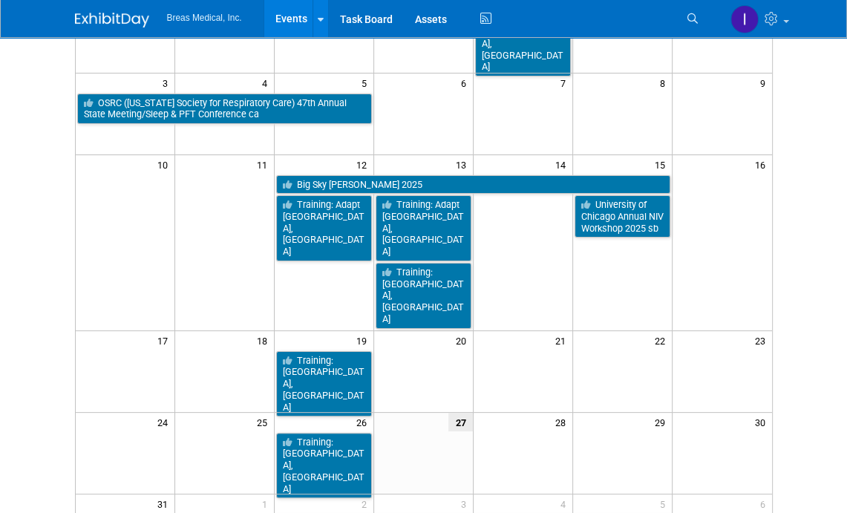
scroll to position [148, 0]
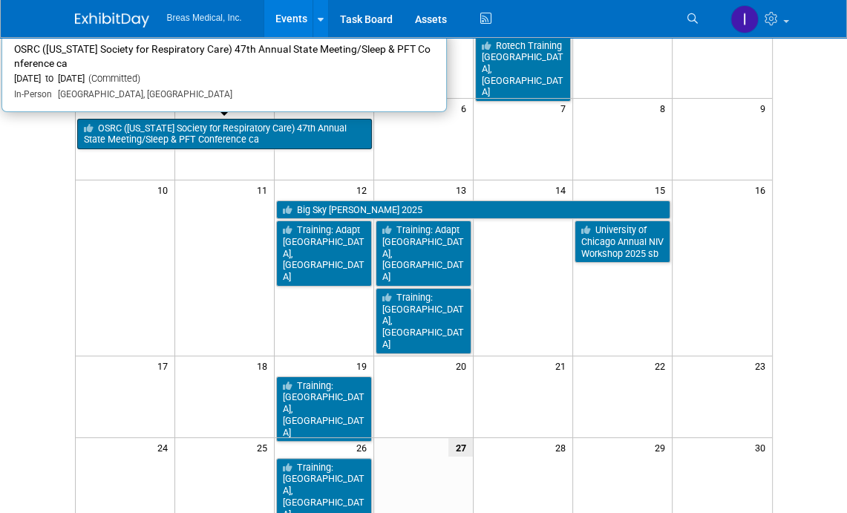
click at [251, 136] on link "OSRC ([US_STATE] Society for Respiratory Care) 47th Annual State Meeting/Sleep …" at bounding box center [224, 134] width 295 height 30
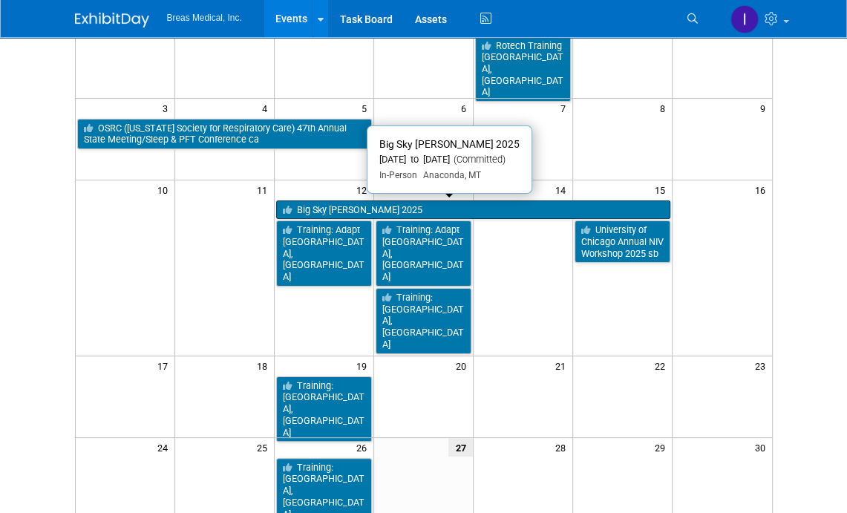
click at [368, 205] on link "Big Sky [PERSON_NAME] 2025" at bounding box center [473, 209] width 394 height 19
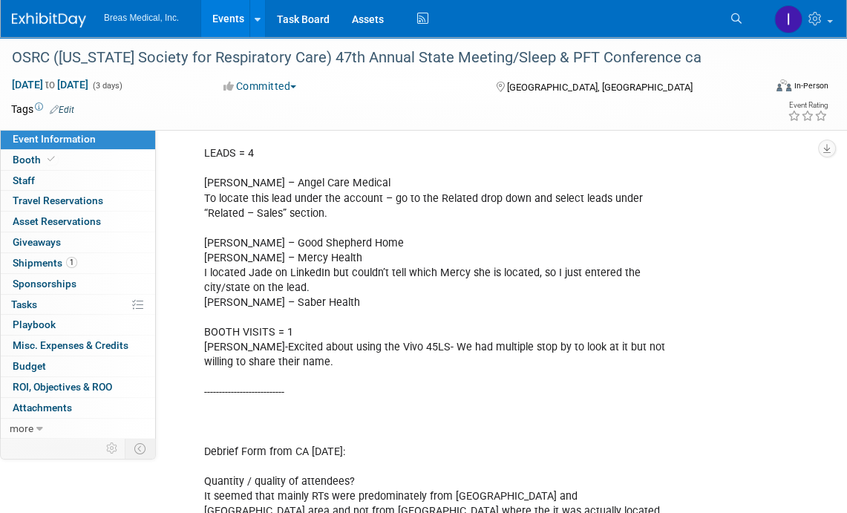
scroll to position [896, 0]
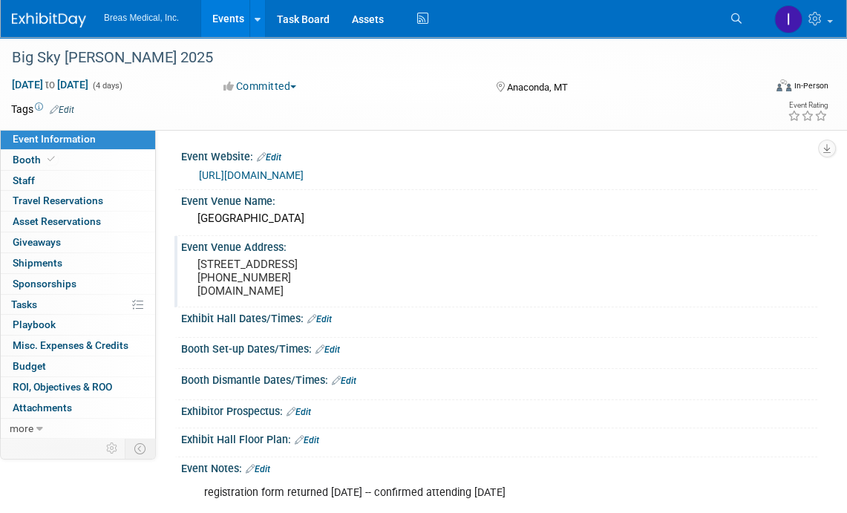
scroll to position [148, 0]
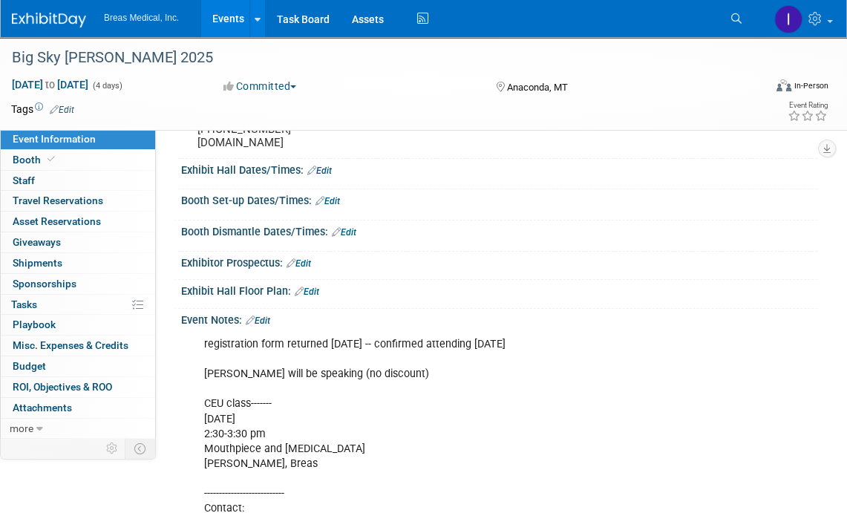
click at [266, 326] on link "Edit" at bounding box center [258, 320] width 24 height 10
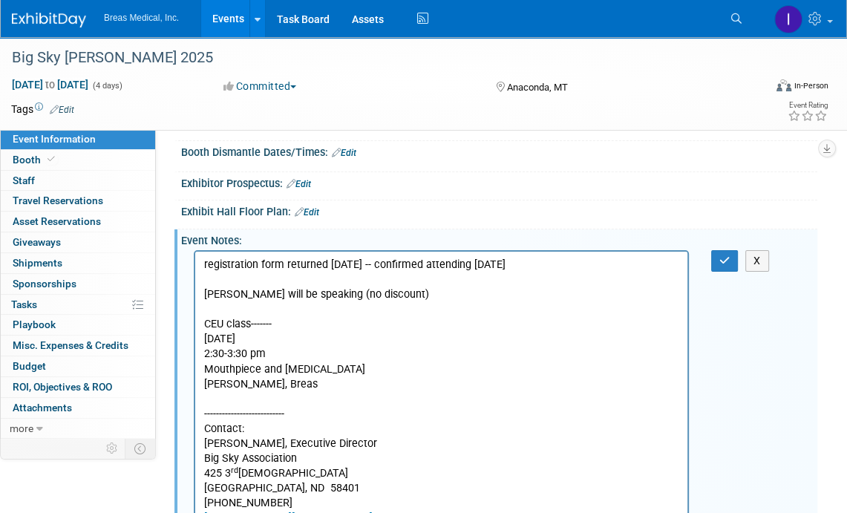
scroll to position [445, 0]
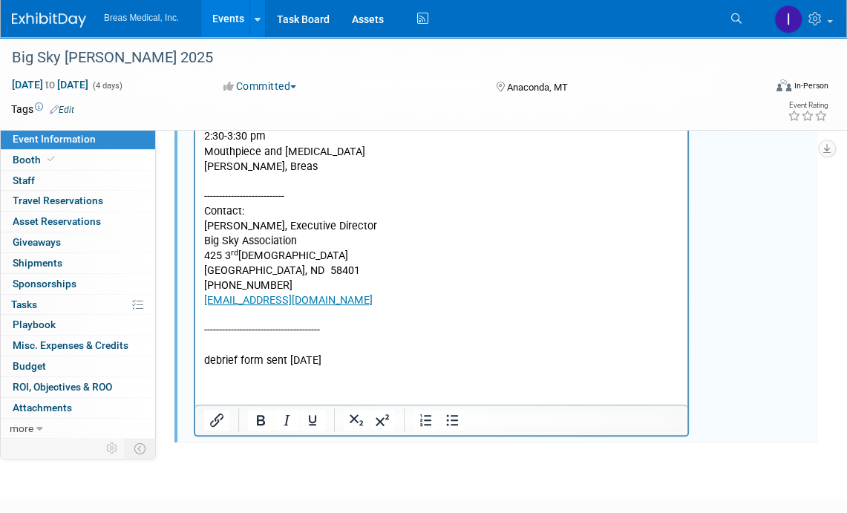
click at [389, 359] on p "registration form returned 4-30-2025 -- confirmed attending 5-7-2025 Aaron will…" at bounding box center [441, 204] width 475 height 328
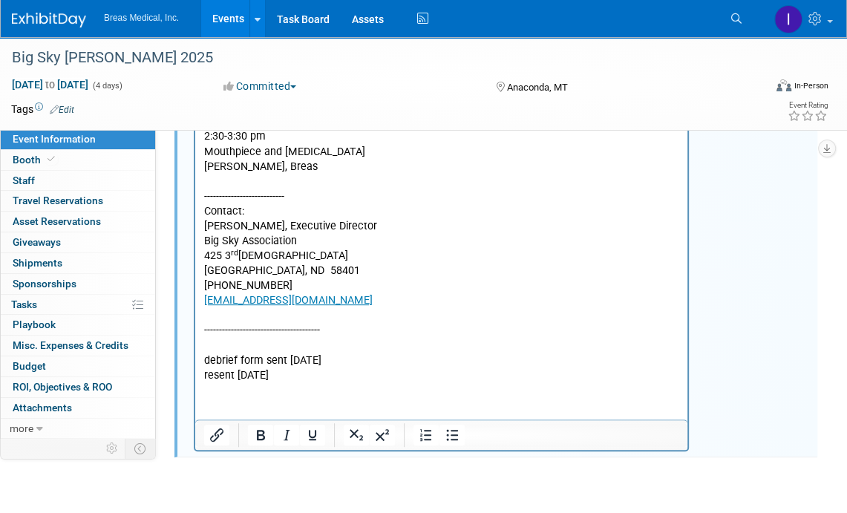
click at [469, 361] on p "registration form returned 4-30-2025 -- confirmed attending 5-7-2025 Aaron will…" at bounding box center [441, 204] width 475 height 328
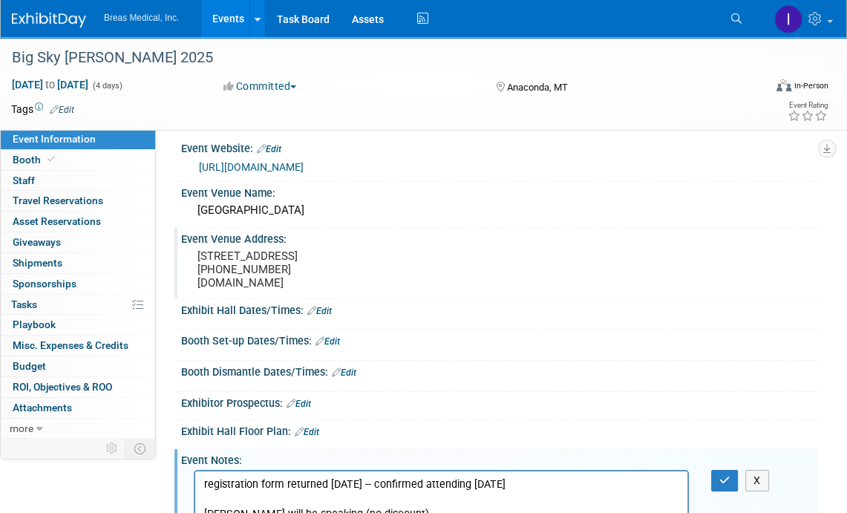
scroll to position [0, 0]
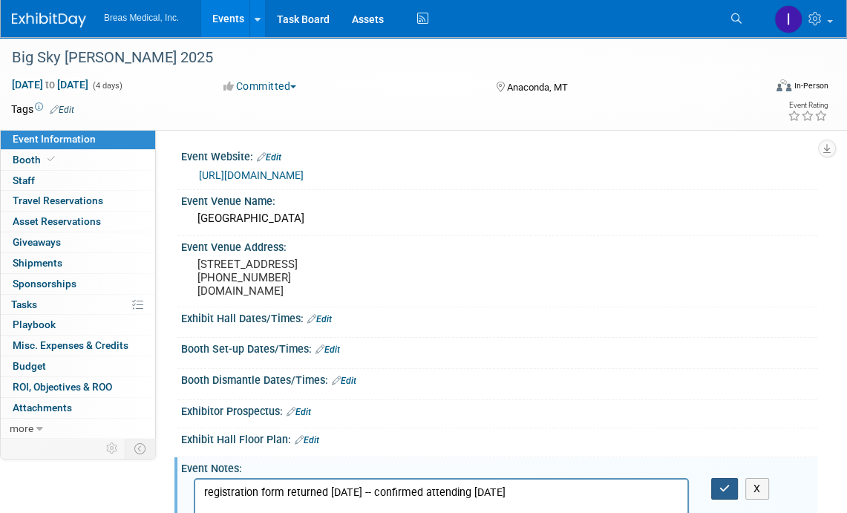
click at [723, 494] on icon "button" at bounding box center [724, 488] width 11 height 10
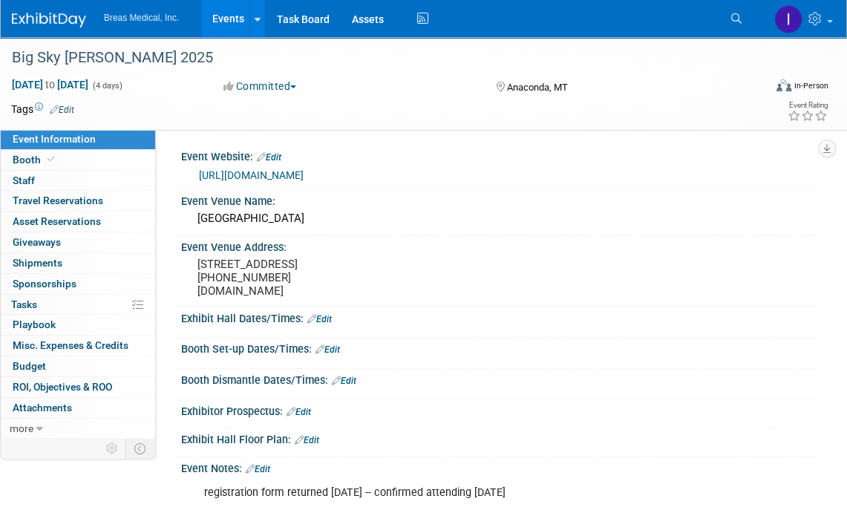
click at [228, 17] on link "Events" at bounding box center [228, 18] width 54 height 37
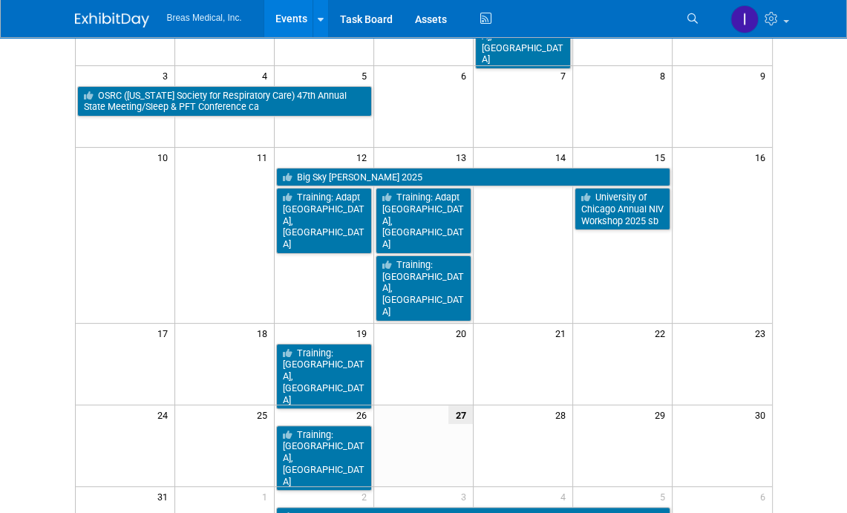
scroll to position [148, 0]
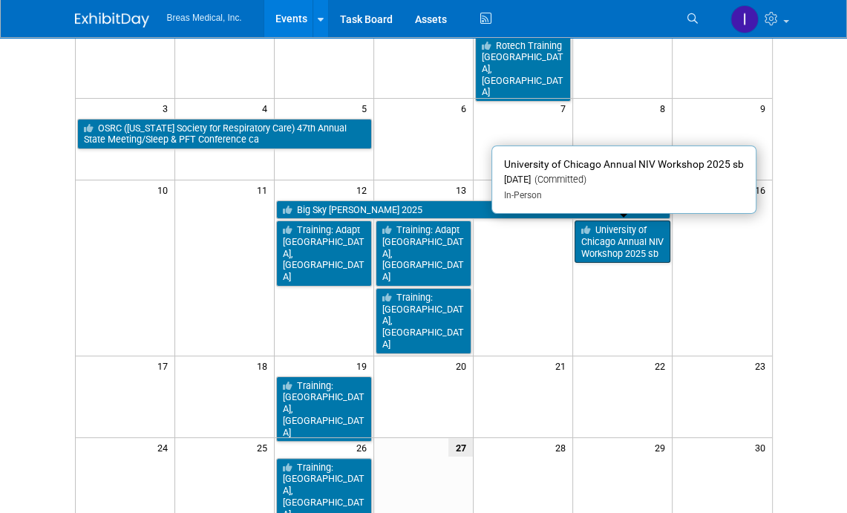
click at [639, 238] on link "University of Chicago Annual NIV Workshop 2025 sb" at bounding box center [622, 241] width 96 height 42
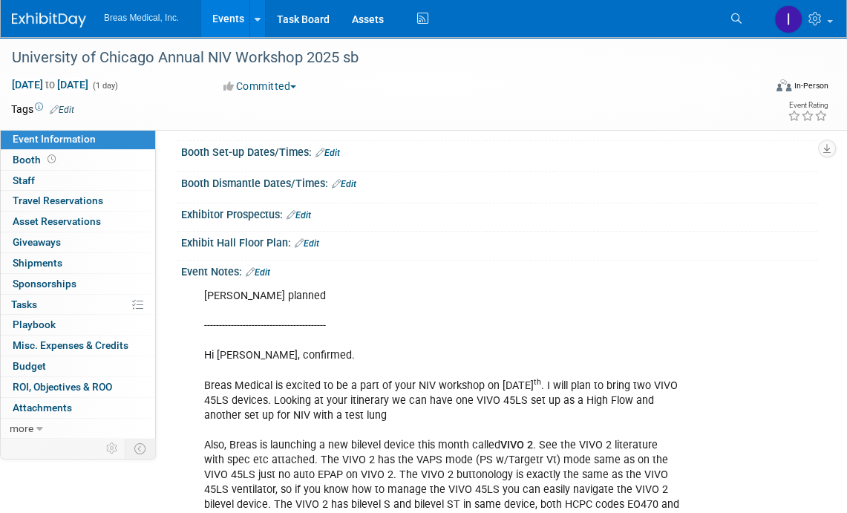
scroll to position [160, 0]
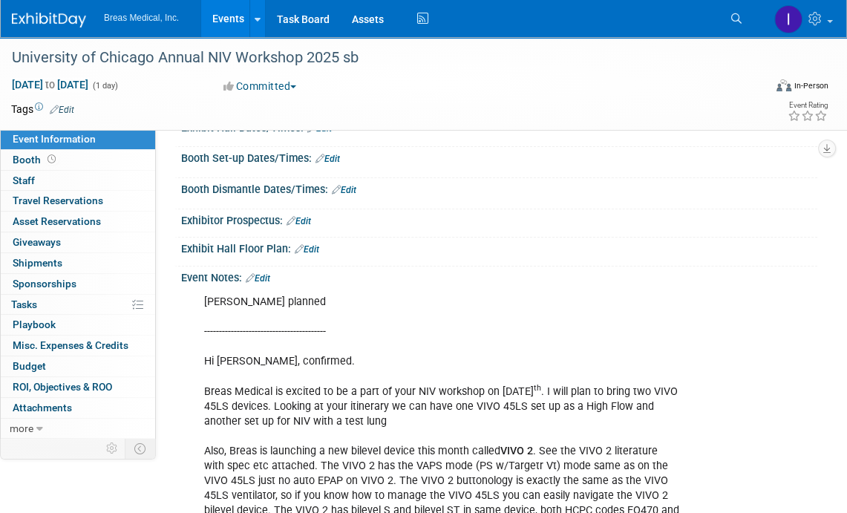
click at [263, 275] on link "Edit" at bounding box center [258, 278] width 24 height 10
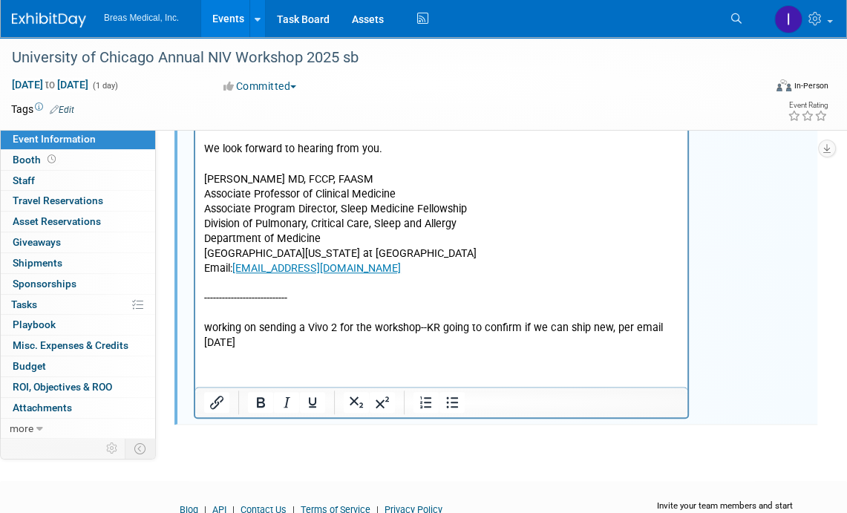
scroll to position [977, 0]
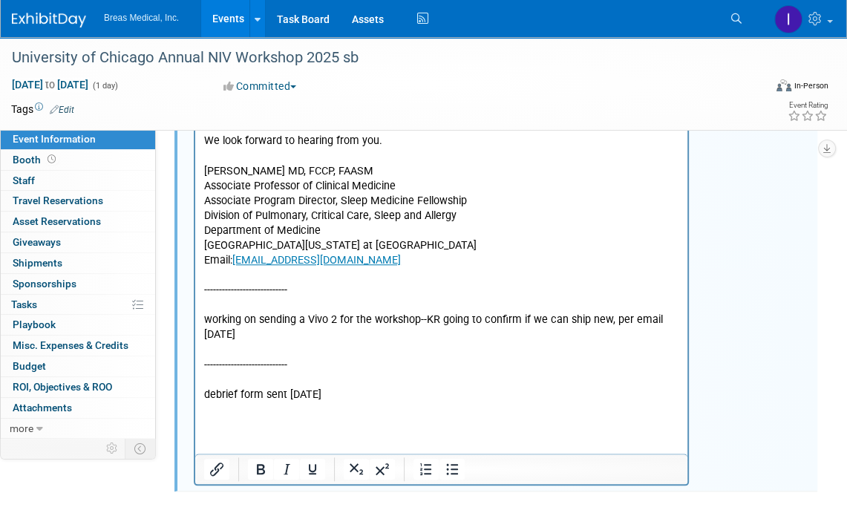
click at [315, 402] on p "Rich Text Area. Press ALT-0 for help." at bounding box center [441, 409] width 475 height 15
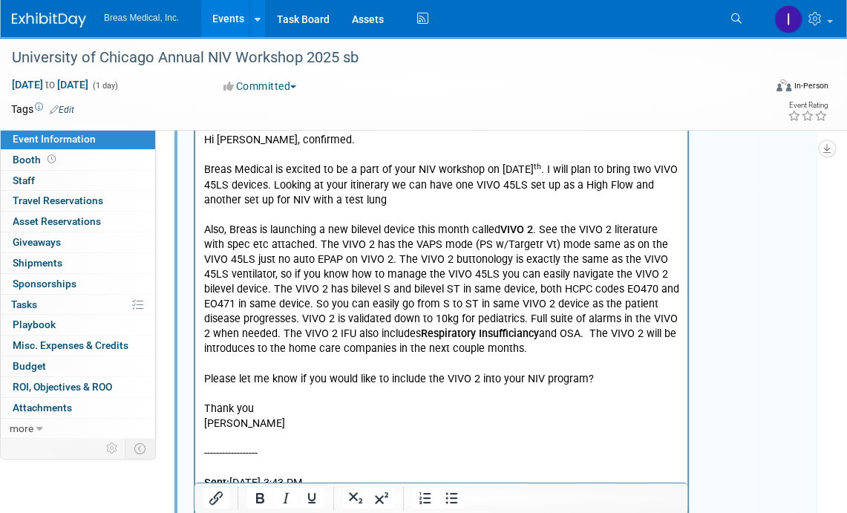
scroll to position [235, 0]
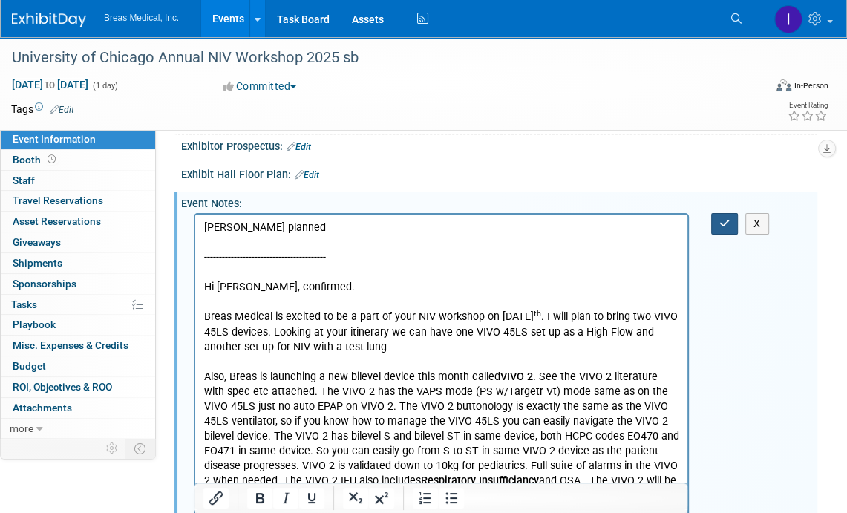
click at [730, 220] on button "button" at bounding box center [724, 224] width 27 height 22
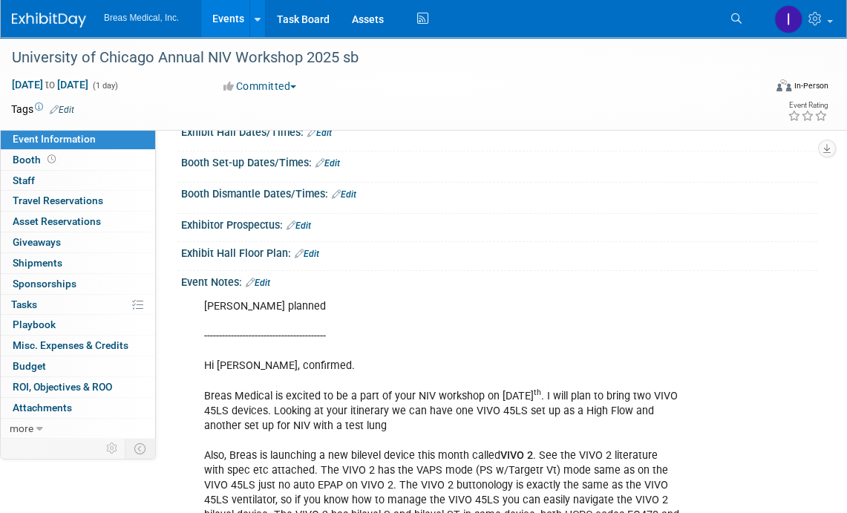
scroll to position [0, 0]
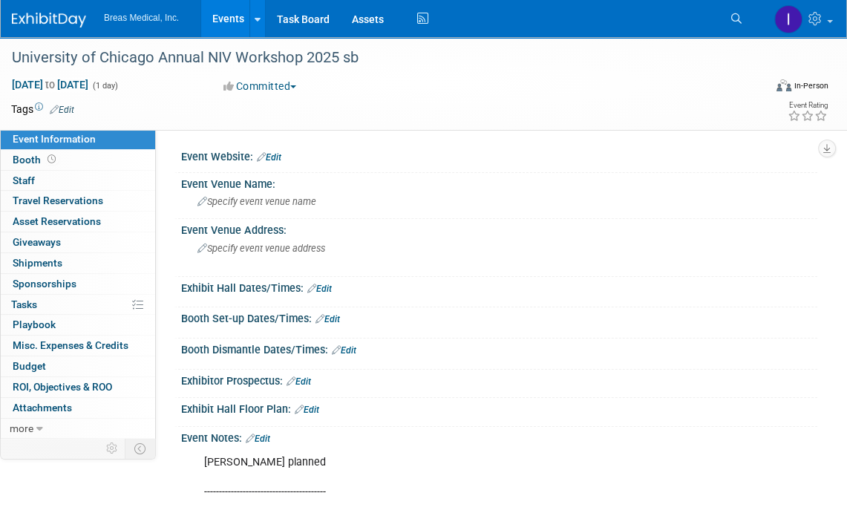
click at [229, 17] on link "Events" at bounding box center [228, 18] width 54 height 37
